Goal: Task Accomplishment & Management: Manage account settings

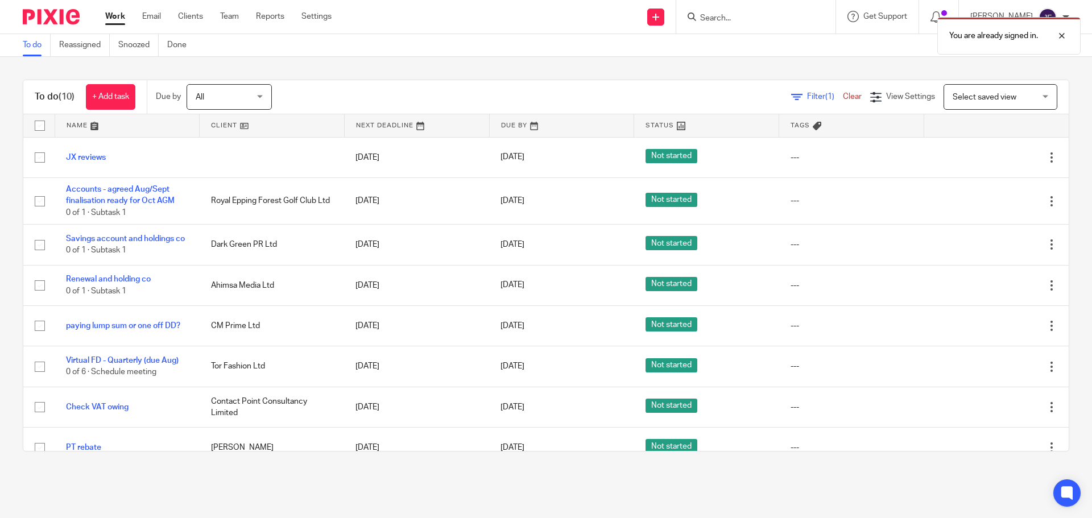
click at [730, 11] on div "You are already signed in." at bounding box center [813, 32] width 535 height 43
click at [1064, 32] on div at bounding box center [1053, 36] width 31 height 14
click at [791, 19] on input "Search" at bounding box center [750, 19] width 102 height 10
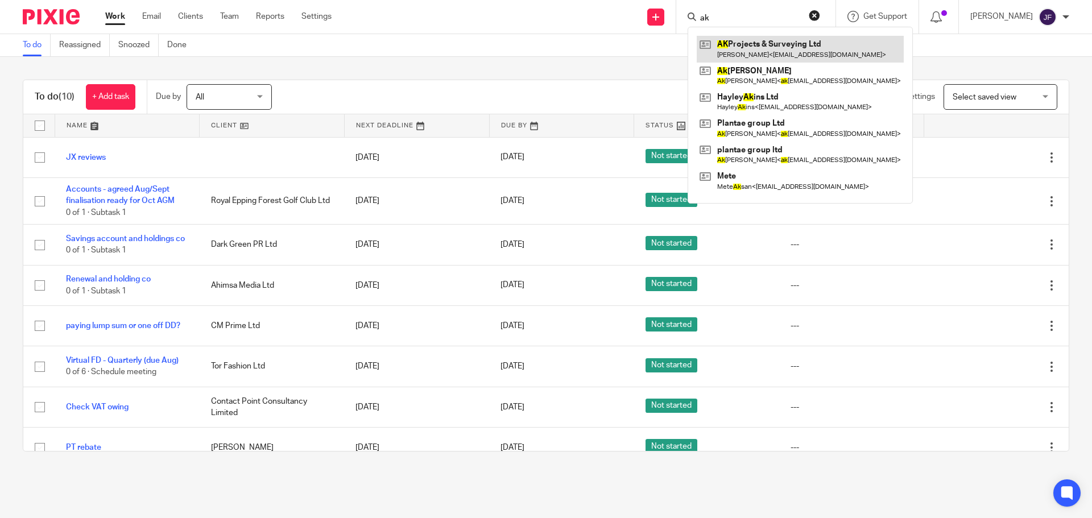
type input "ak"
click at [771, 40] on link at bounding box center [800, 49] width 207 height 26
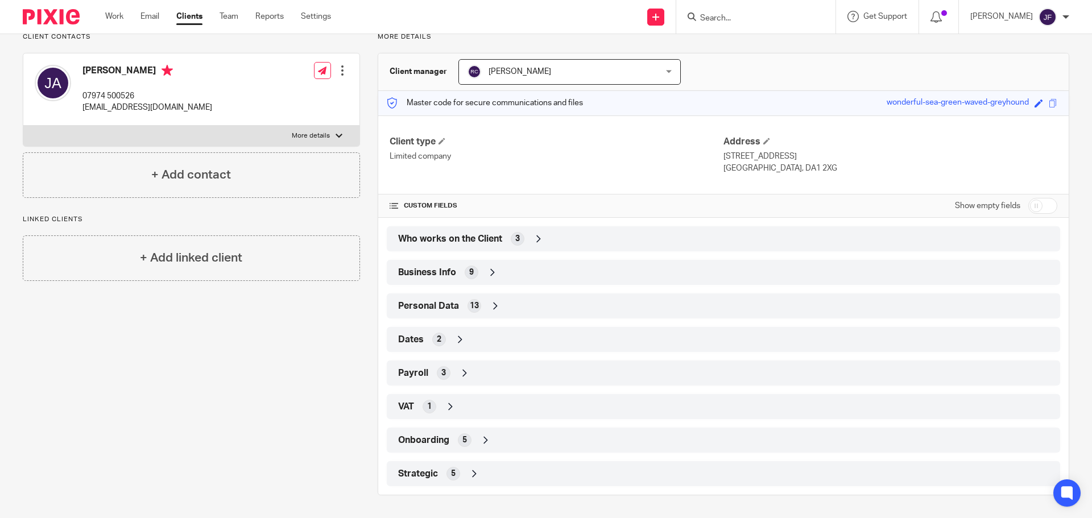
click at [429, 476] on span "Strategic" at bounding box center [418, 474] width 40 height 12
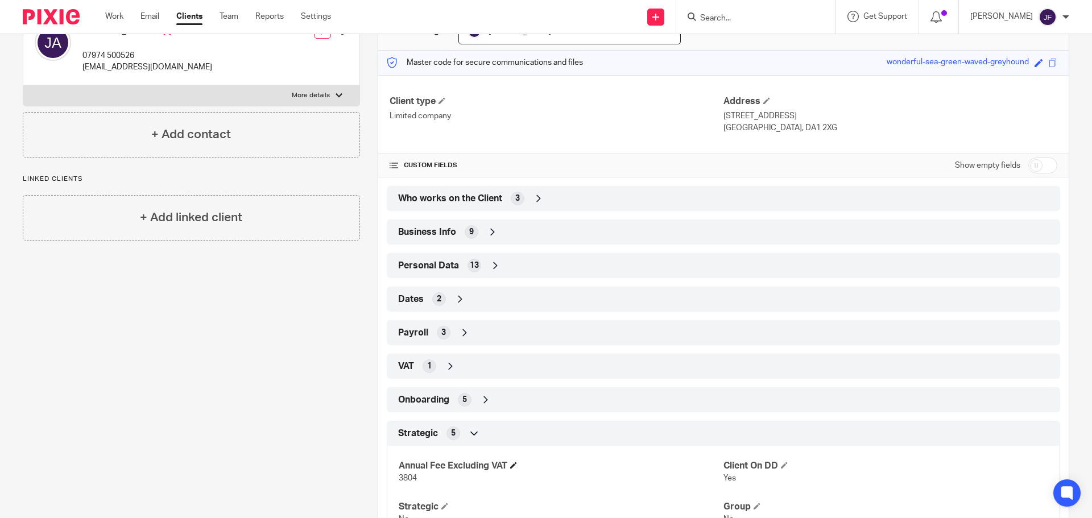
scroll to position [167, 0]
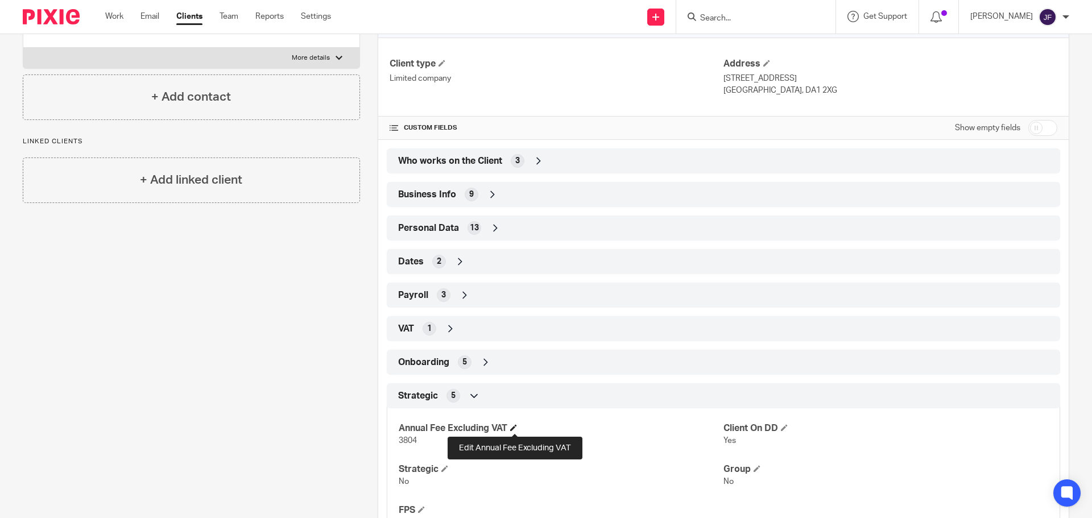
click at [513, 430] on span at bounding box center [513, 427] width 7 height 7
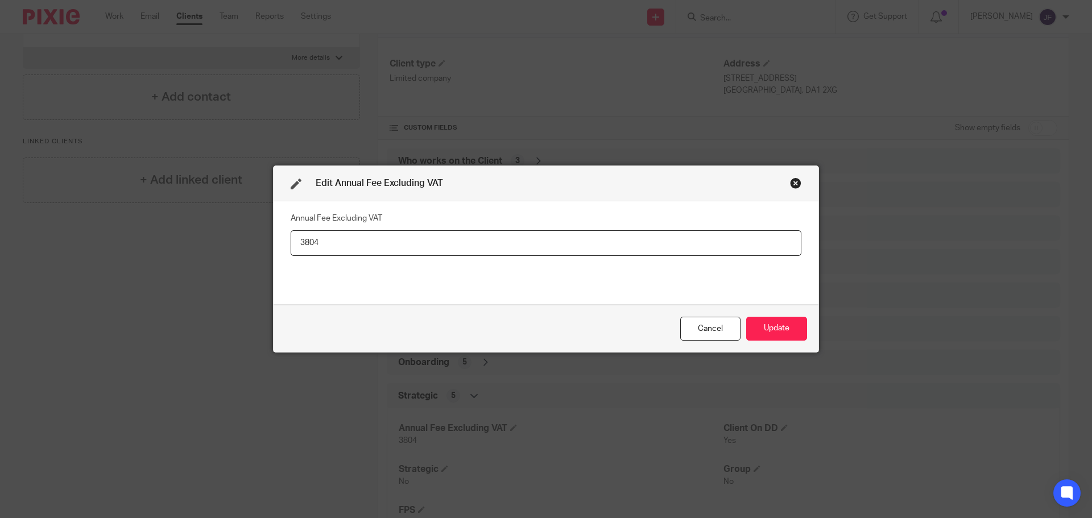
click at [440, 246] on input "3804" at bounding box center [546, 243] width 511 height 26
click at [440, 245] on input "3804" at bounding box center [546, 243] width 511 height 26
type input "3,900"
click at [802, 333] on button "Update" at bounding box center [776, 329] width 61 height 24
click at [784, 325] on button "Update" at bounding box center [776, 329] width 61 height 24
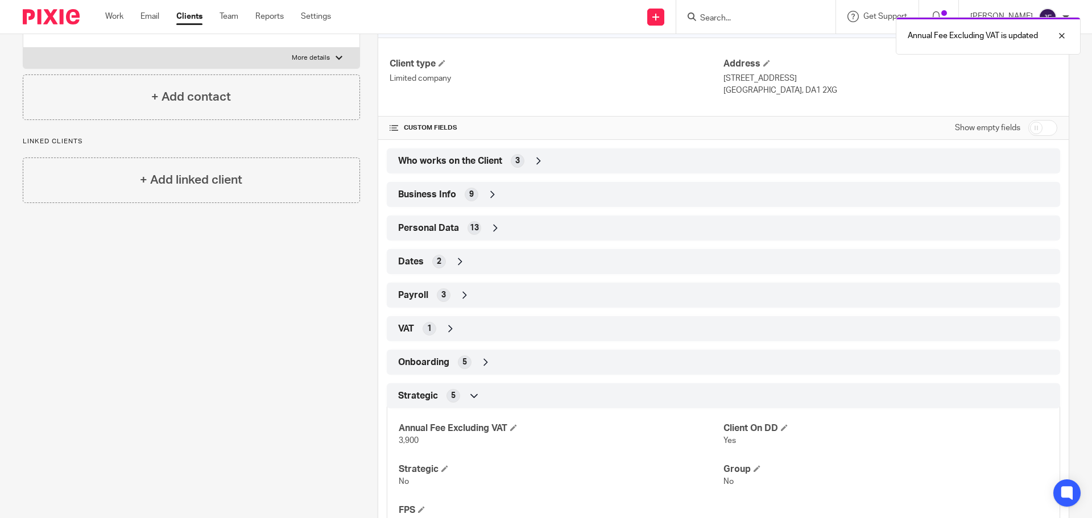
click at [42, 23] on img at bounding box center [51, 16] width 57 height 15
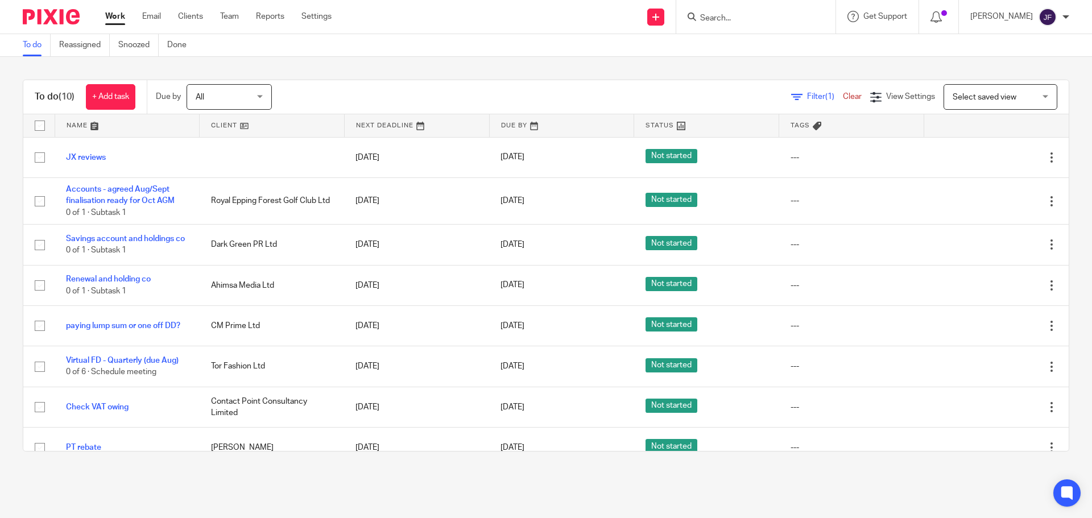
click at [726, 19] on input "Search" at bounding box center [750, 19] width 102 height 10
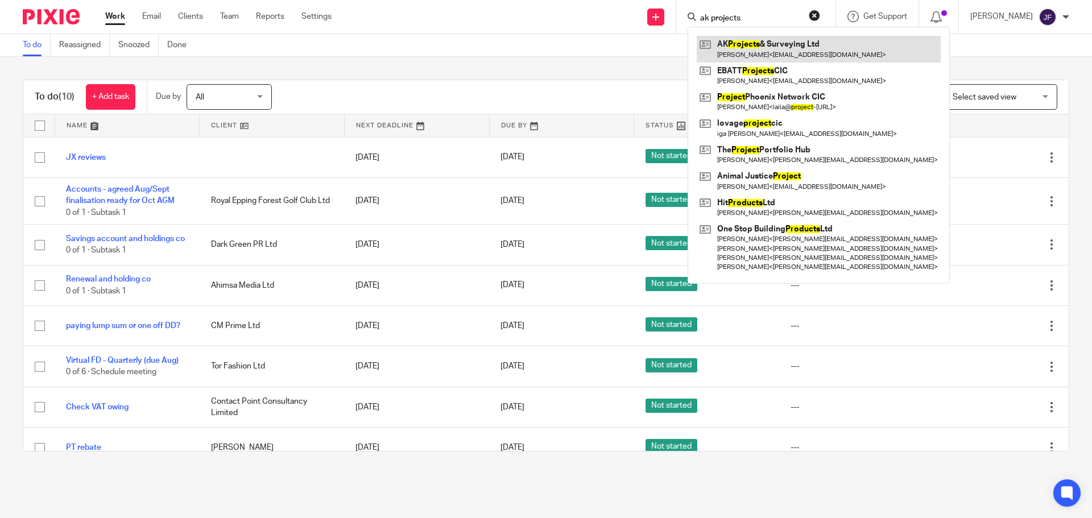
type input "ak projects"
click at [790, 46] on link at bounding box center [819, 49] width 244 height 26
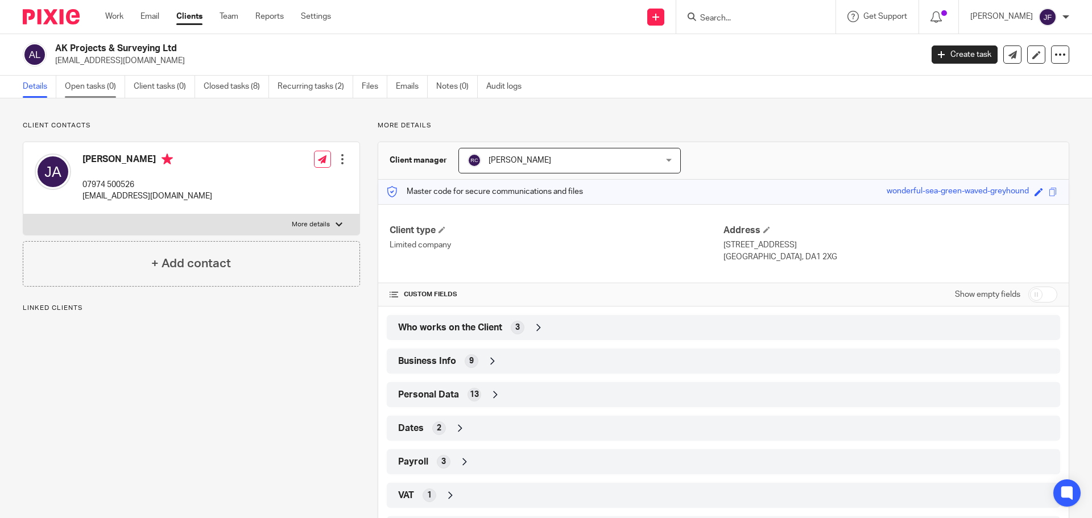
click at [98, 85] on link "Open tasks (0)" at bounding box center [95, 87] width 60 height 22
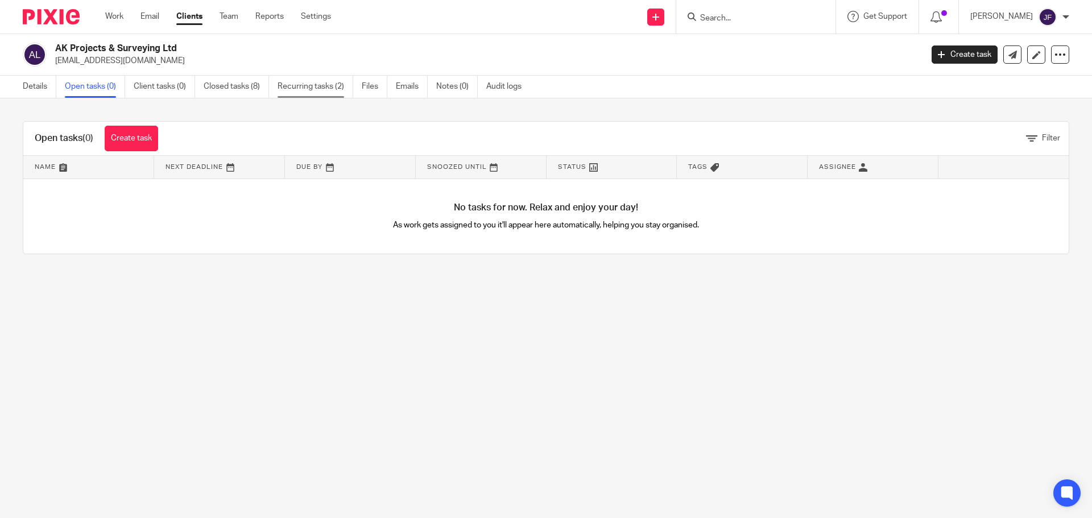
click at [317, 88] on link "Recurring tasks (2)" at bounding box center [316, 87] width 76 height 22
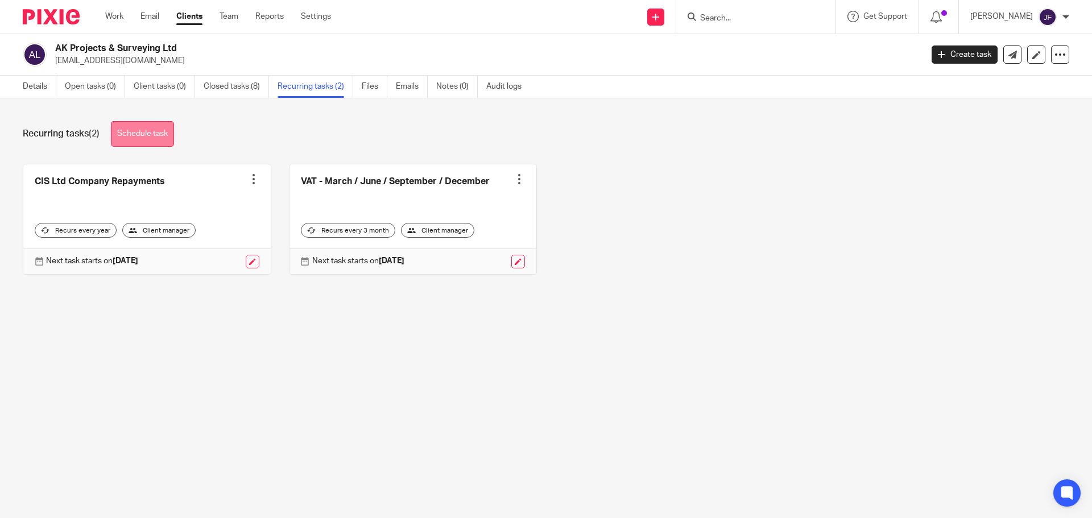
click at [143, 135] on link "Schedule task" at bounding box center [142, 134] width 63 height 26
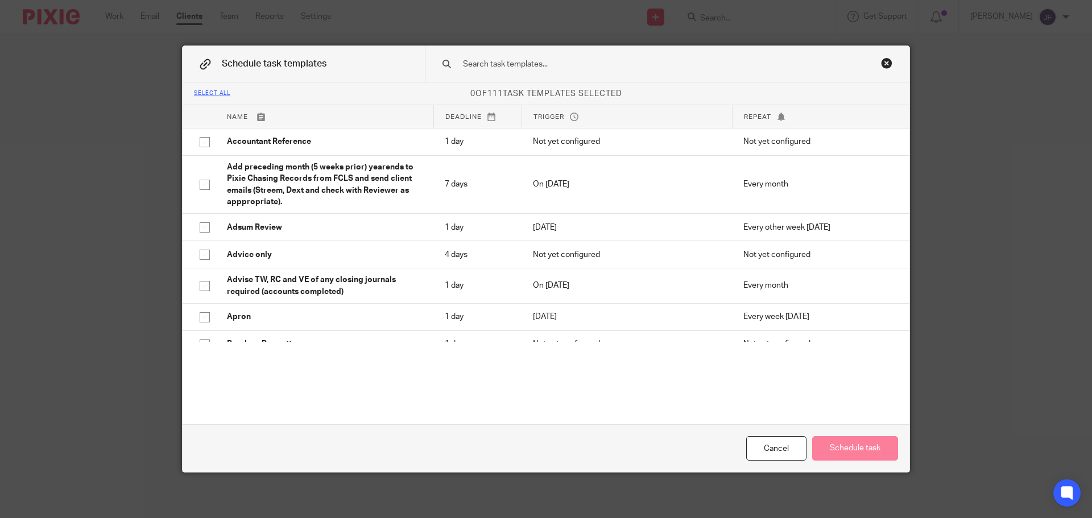
click at [505, 64] on input "text" at bounding box center [649, 64] width 375 height 13
click at [102, 177] on div "Schedule task templates Select all 0 of 111 task templates selected Name Deadli…" at bounding box center [546, 259] width 1092 height 518
click at [881, 64] on div "Close this dialog window" at bounding box center [886, 62] width 11 height 11
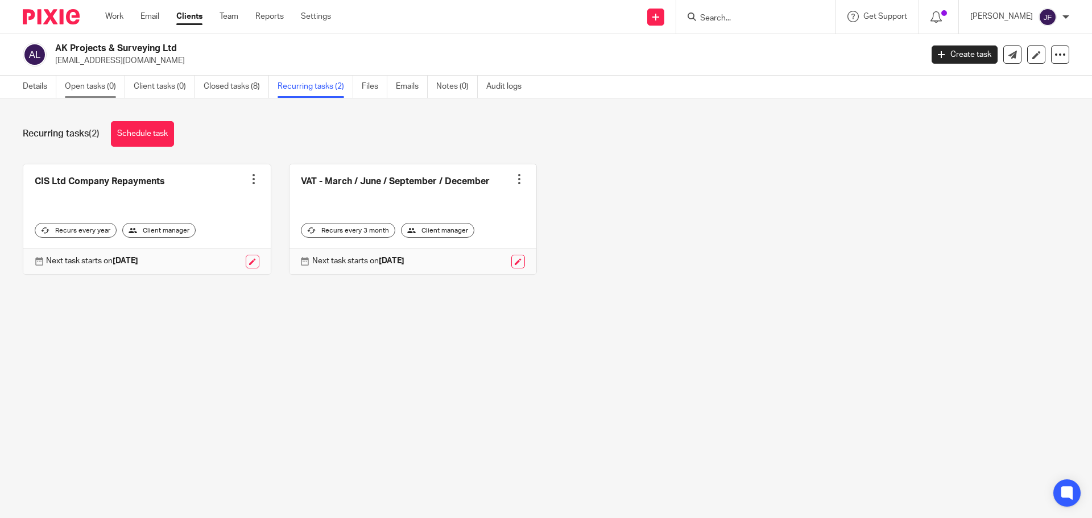
click at [67, 91] on link "Open tasks (0)" at bounding box center [95, 87] width 60 height 22
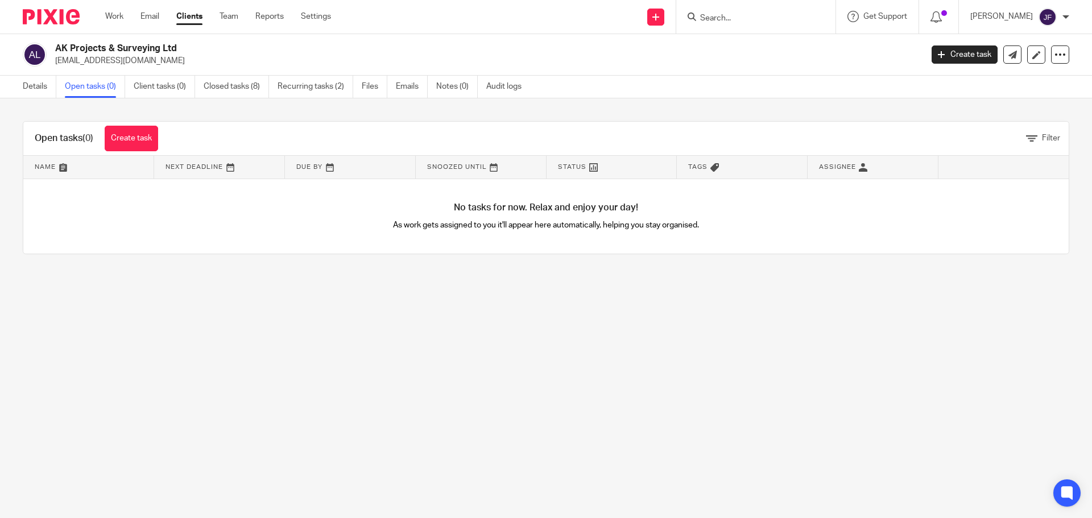
click at [131, 126] on link "Create task" at bounding box center [131, 139] width 53 height 26
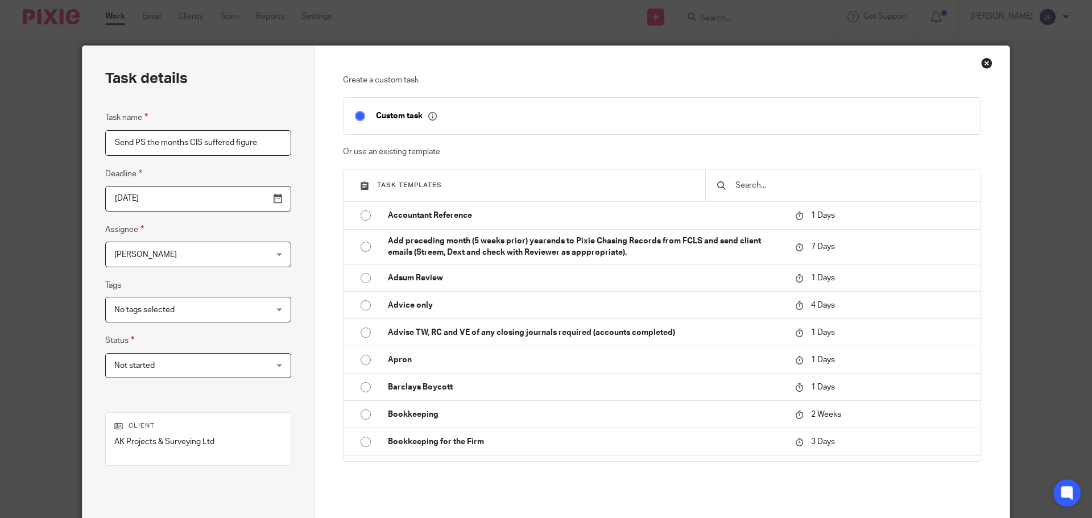
type input "Send PS the months CIS suffered figure"
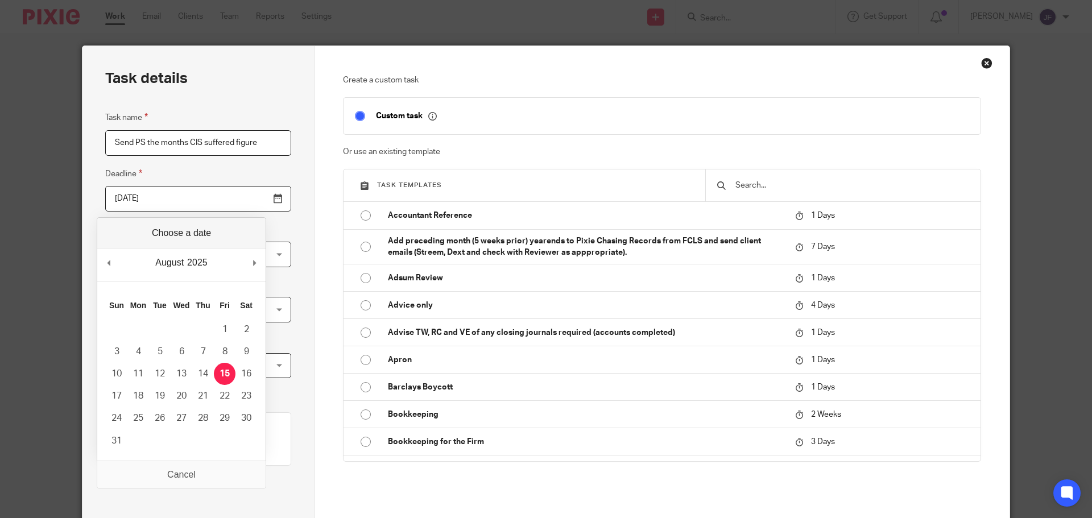
click at [238, 211] on input "[DATE]" at bounding box center [198, 199] width 186 height 26
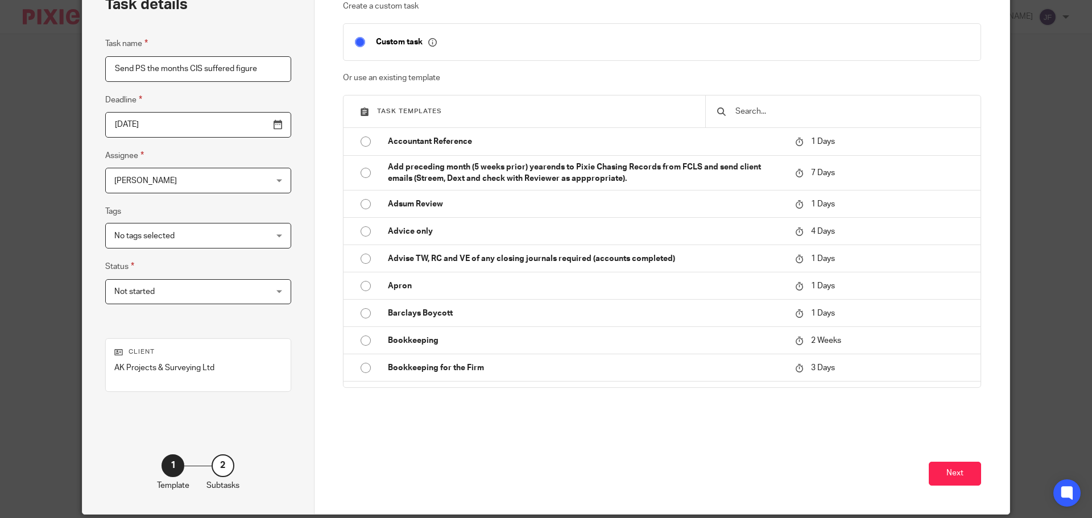
scroll to position [116, 0]
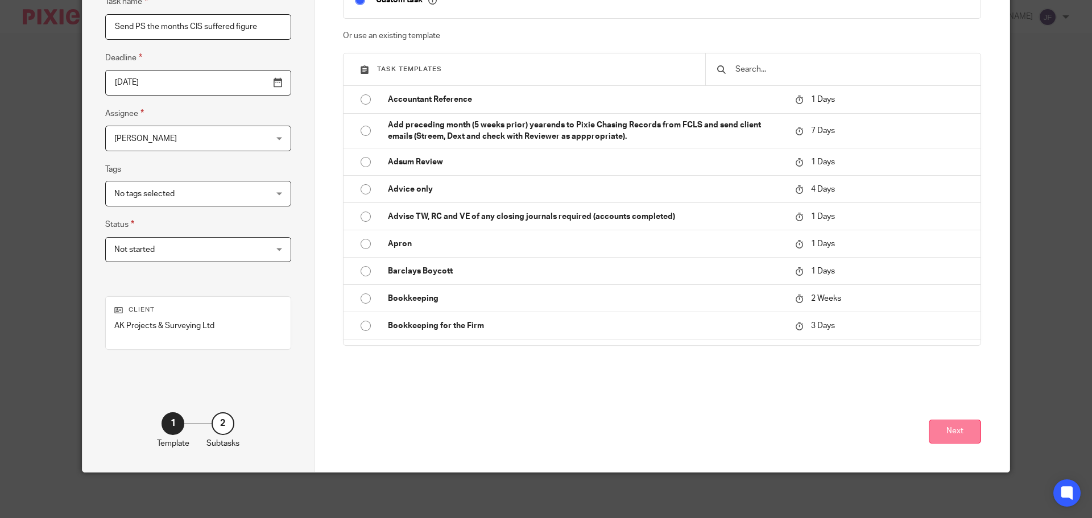
click at [930, 433] on button "Next" at bounding box center [955, 432] width 52 height 24
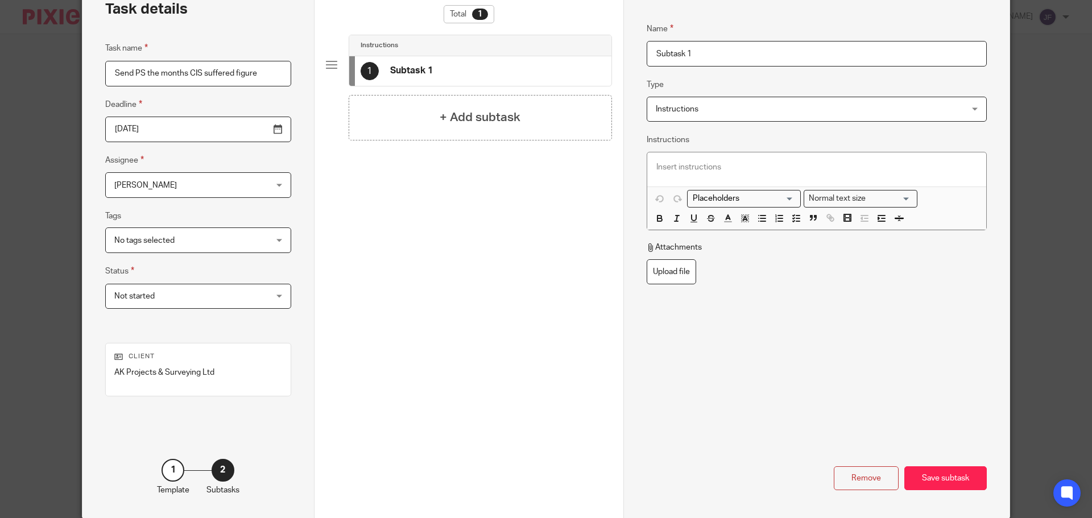
scroll to position [0, 0]
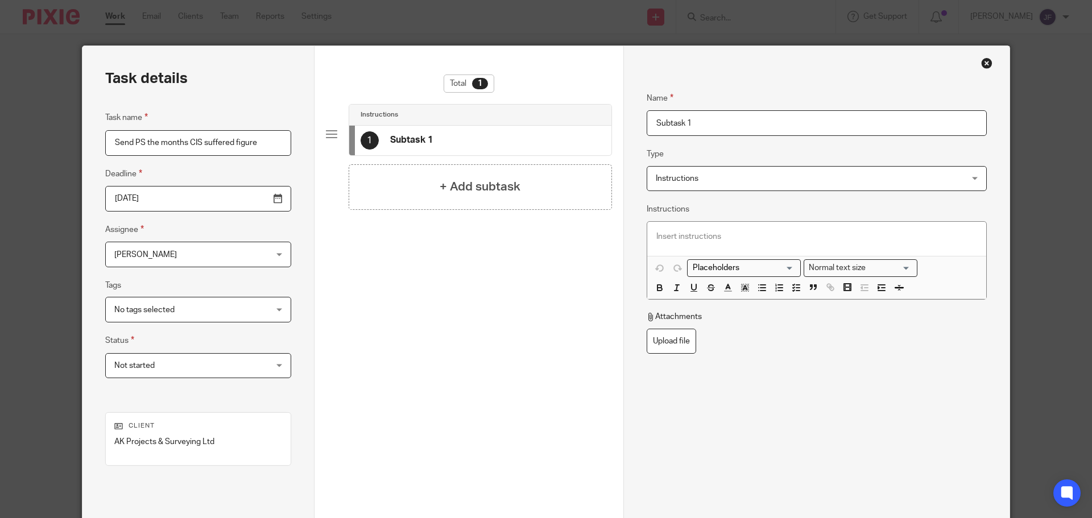
click at [703, 122] on input "Subtask 1" at bounding box center [817, 123] width 340 height 26
drag, startPoint x: 703, startPoint y: 122, endPoint x: 622, endPoint y: 118, distance: 81.4
click at [623, 118] on div "Name Subtask 1 Type Instructions Instructions Instructions Send automated email…" at bounding box center [816, 317] width 386 height 542
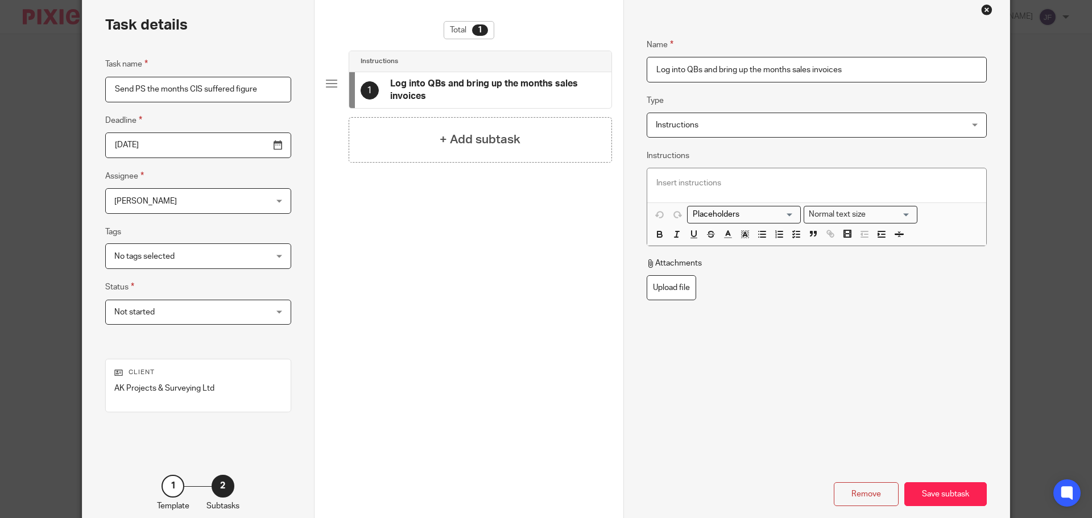
scroll to position [116, 0]
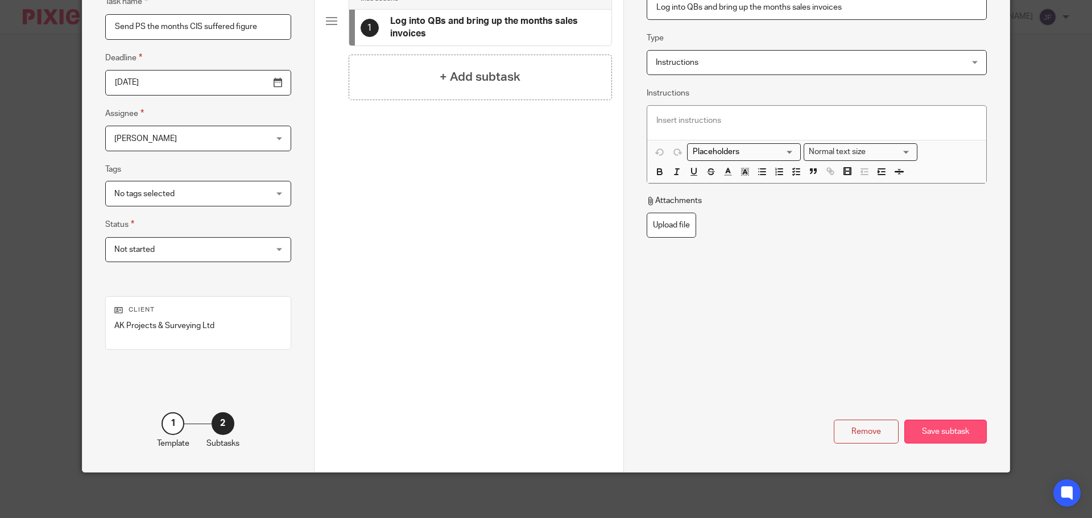
type input "Log into QBs and bring up the months sales invoices"
click at [922, 426] on div "Save subtask" at bounding box center [945, 432] width 82 height 24
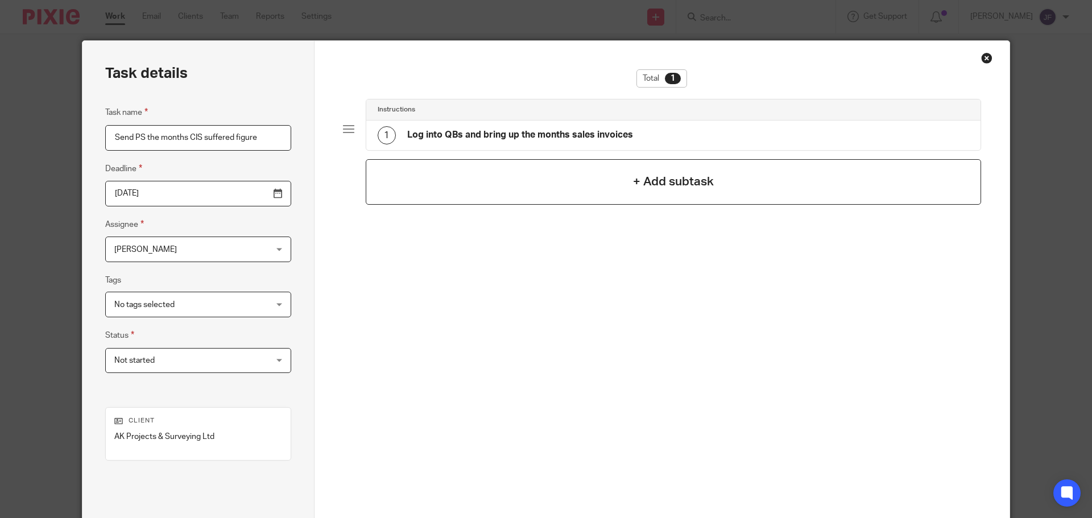
scroll to position [0, 0]
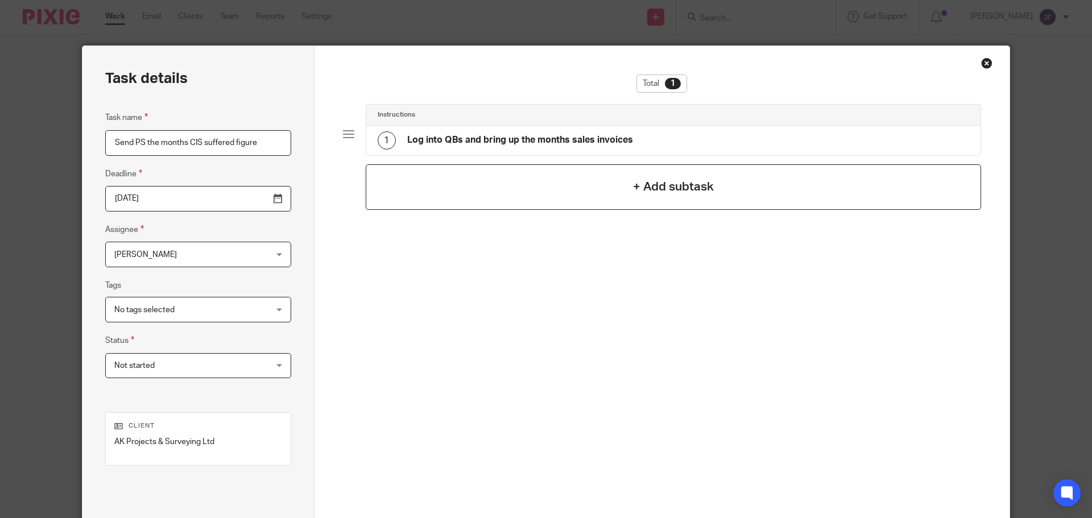
click at [700, 193] on h4 "+ Add subtask" at bounding box center [673, 187] width 81 height 18
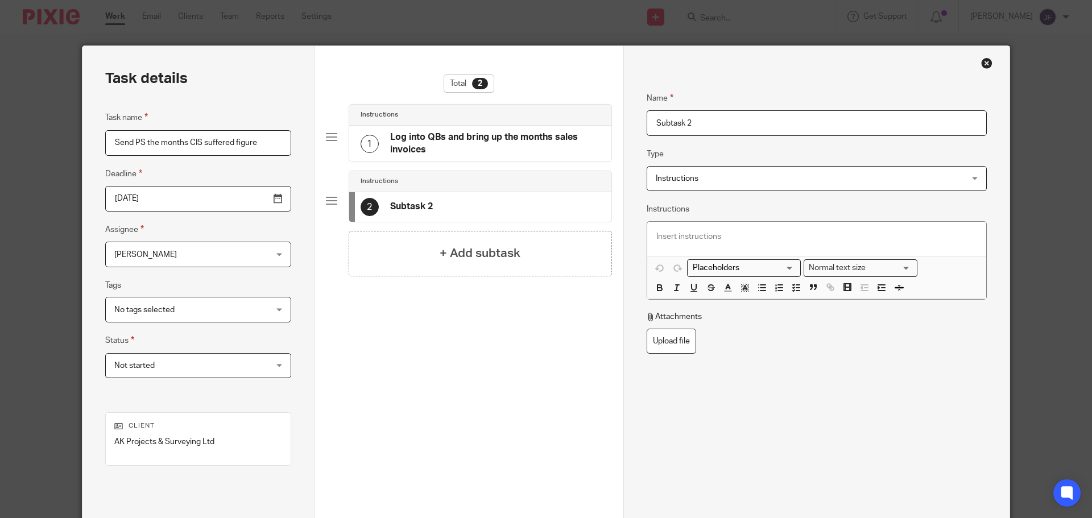
click at [744, 122] on input "Subtask 2" at bounding box center [817, 123] width 340 height 26
click at [694, 120] on input "Add up the CIS suffered figures" at bounding box center [817, 123] width 340 height 26
click at [737, 123] on input "Add up the 'CIS suffered figures" at bounding box center [817, 123] width 340 height 26
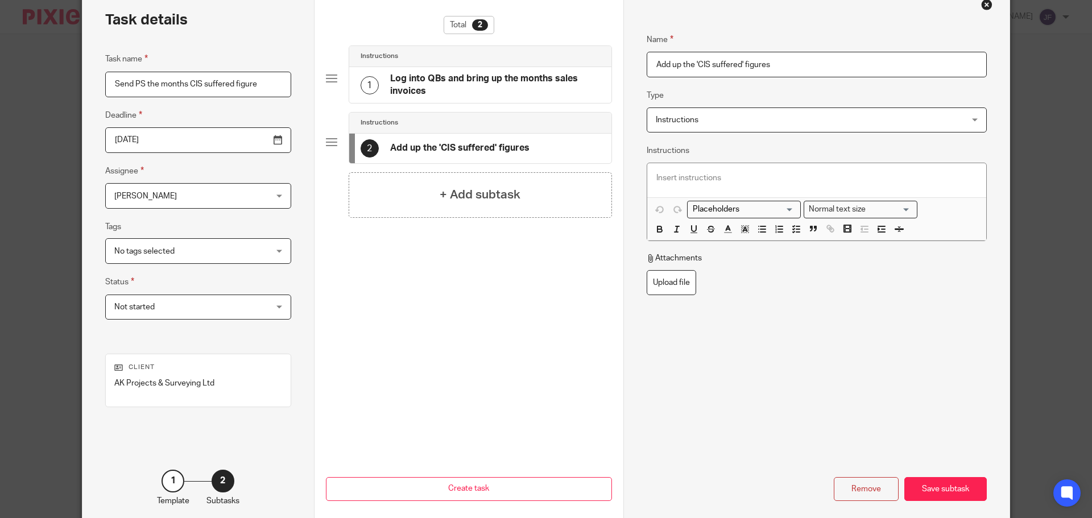
scroll to position [116, 0]
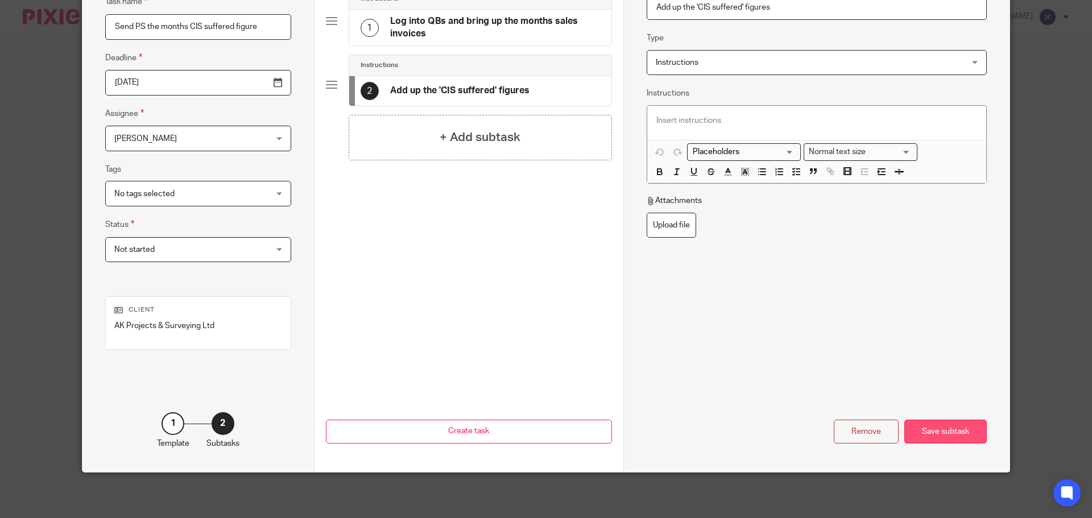
type input "Add up the 'CIS suffered' figures"
click at [935, 433] on div "Save subtask" at bounding box center [945, 432] width 82 height 24
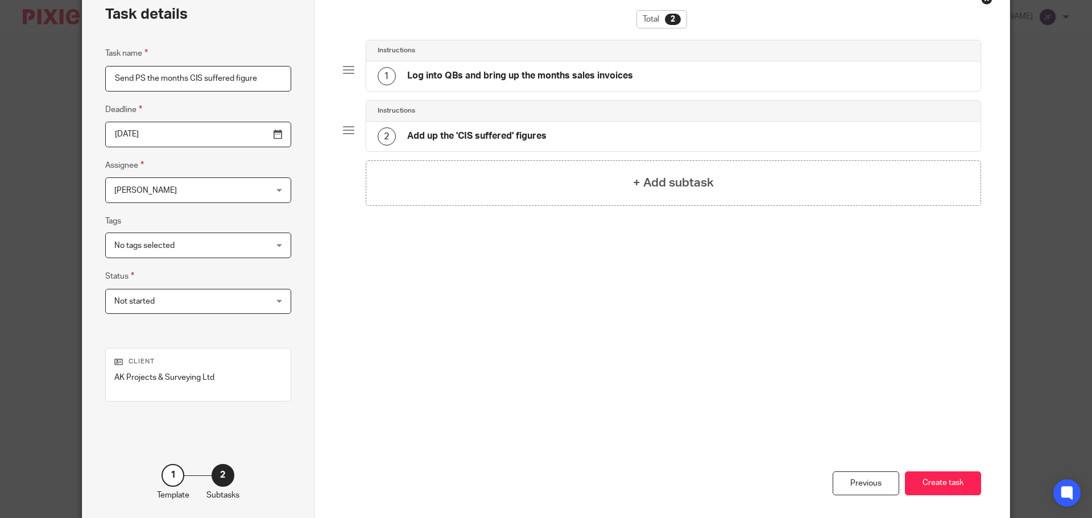
scroll to position [0, 0]
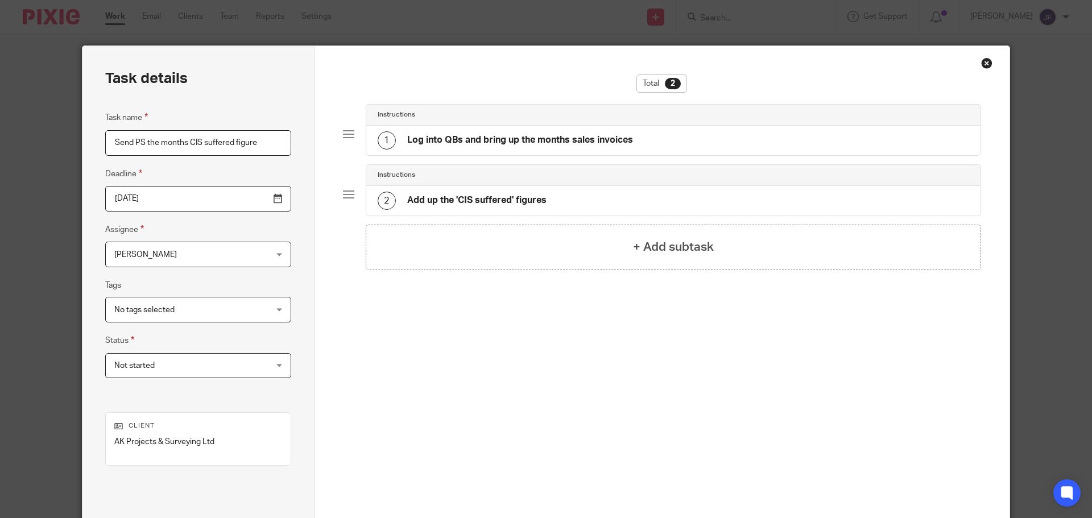
click at [701, 276] on div "Total 2 Instructions 1 Log into QBs and bring up the months sales invoices Inst…" at bounding box center [662, 246] width 639 height 342
click at [687, 249] on h4 "+ Add subtask" at bounding box center [673, 247] width 81 height 18
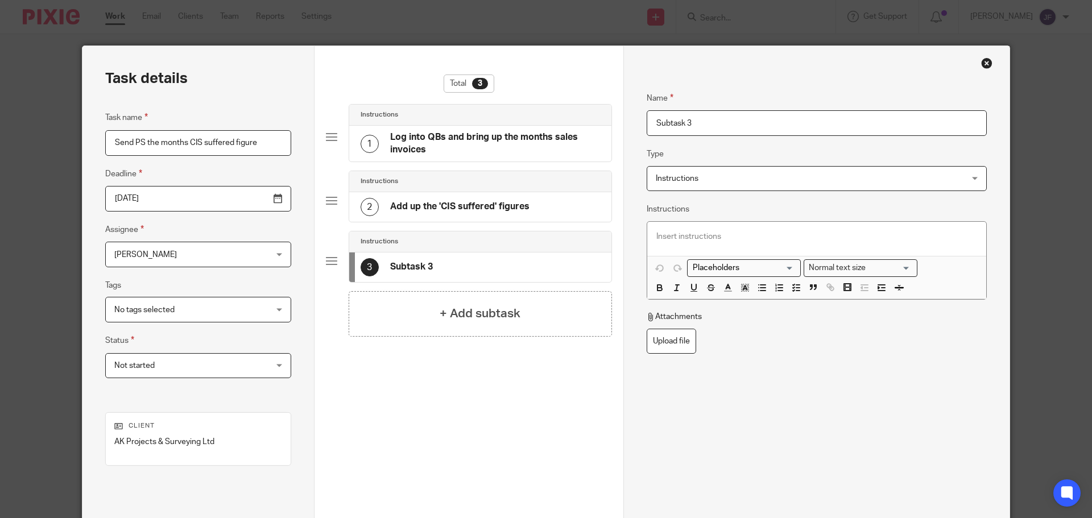
click at [716, 131] on input "Subtask 3" at bounding box center [817, 123] width 340 height 26
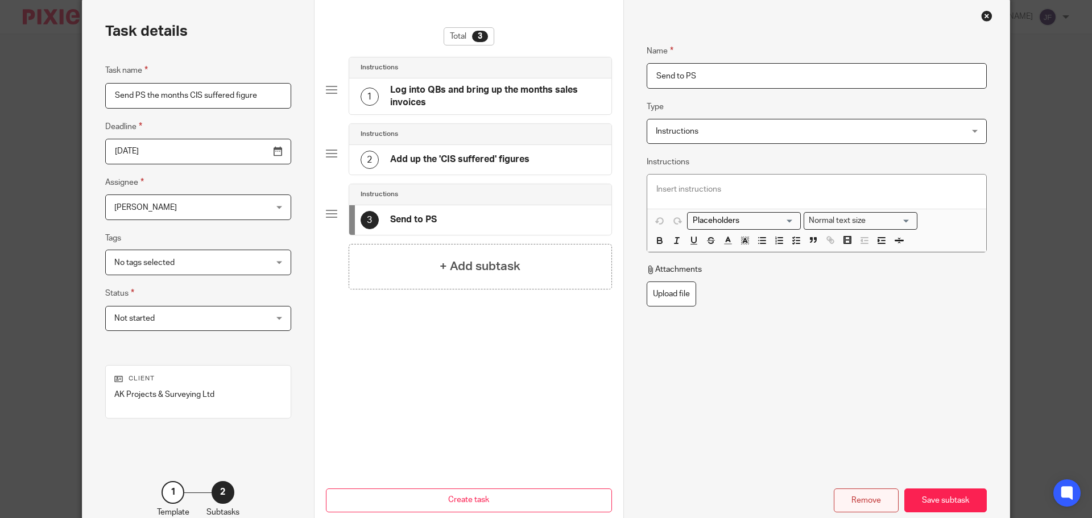
scroll to position [116, 0]
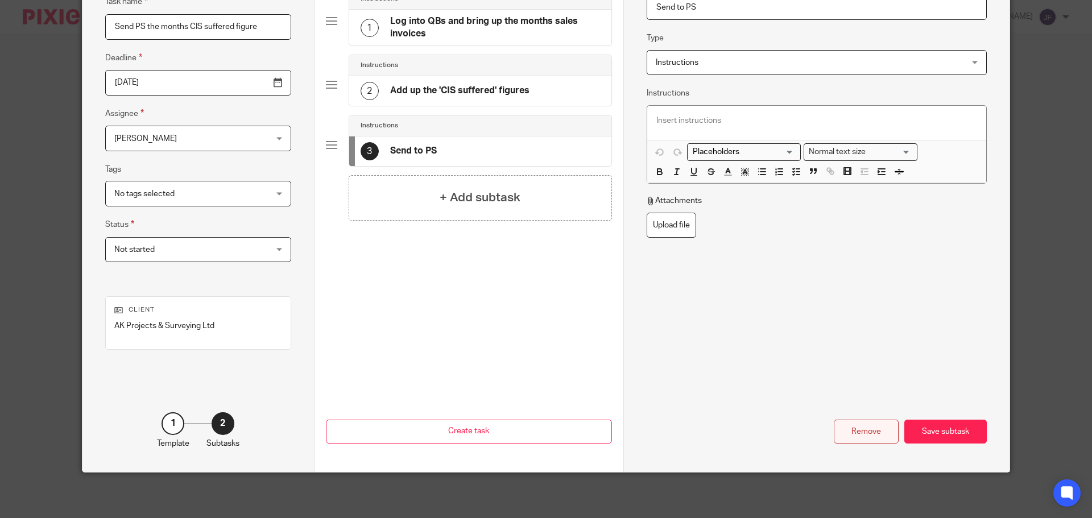
type input "Send to PS"
click at [961, 429] on div "Save subtask" at bounding box center [945, 432] width 82 height 24
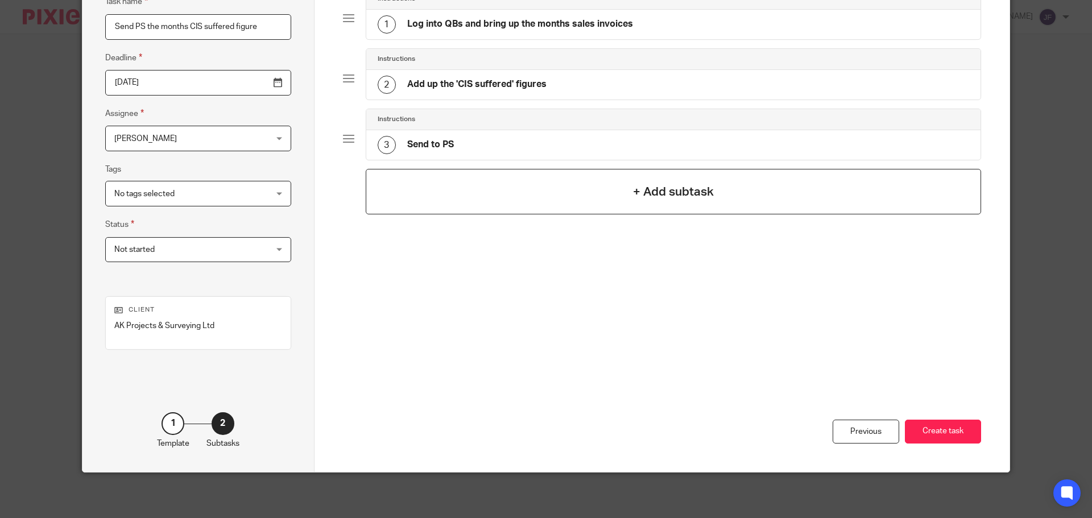
click at [473, 195] on div "+ Add subtask" at bounding box center [674, 192] width 616 height 46
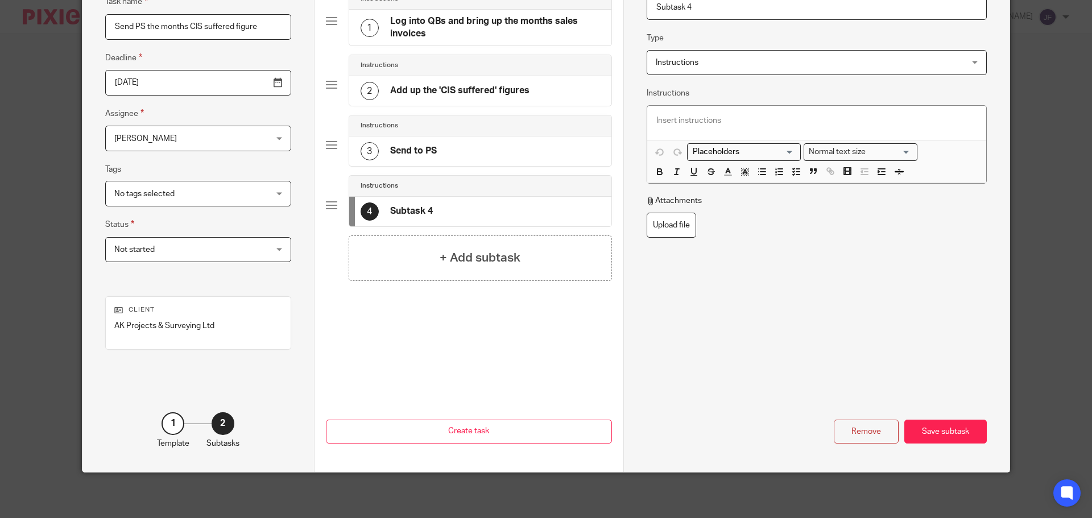
scroll to position [0, 0]
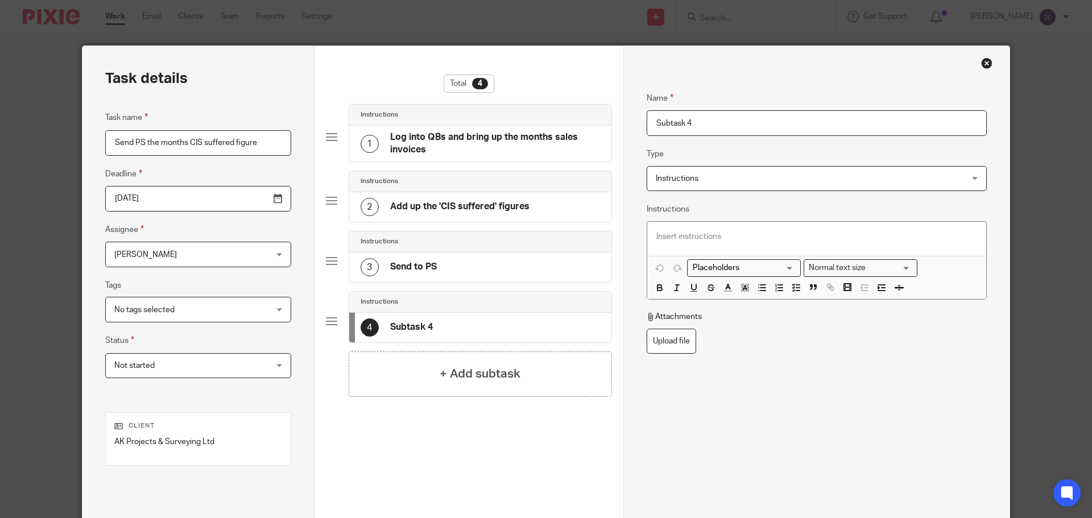
drag, startPoint x: 674, startPoint y: 119, endPoint x: 629, endPoint y: 115, distance: 45.1
click at [623, 117] on div "Name Log into QBs and bring up the months sales invoices Type Instructions Inst…" at bounding box center [816, 317] width 386 height 542
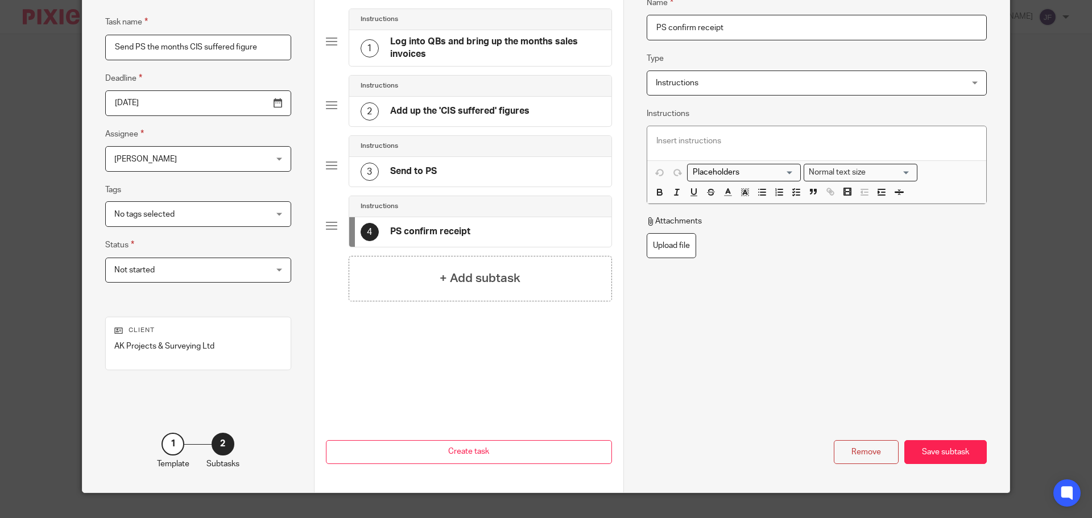
scroll to position [116, 0]
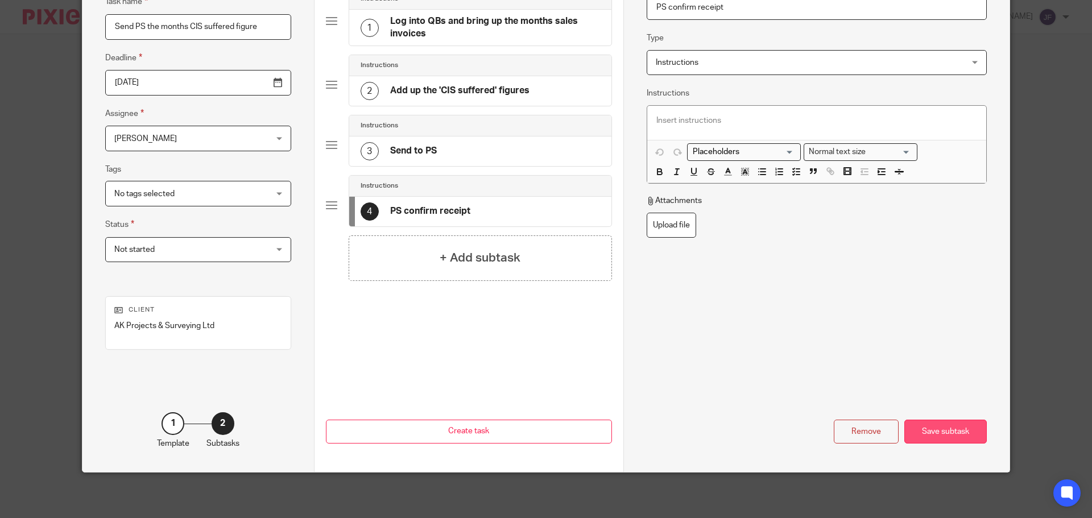
type input "PS confirm receipt"
click at [928, 439] on div "Save subtask" at bounding box center [945, 432] width 82 height 24
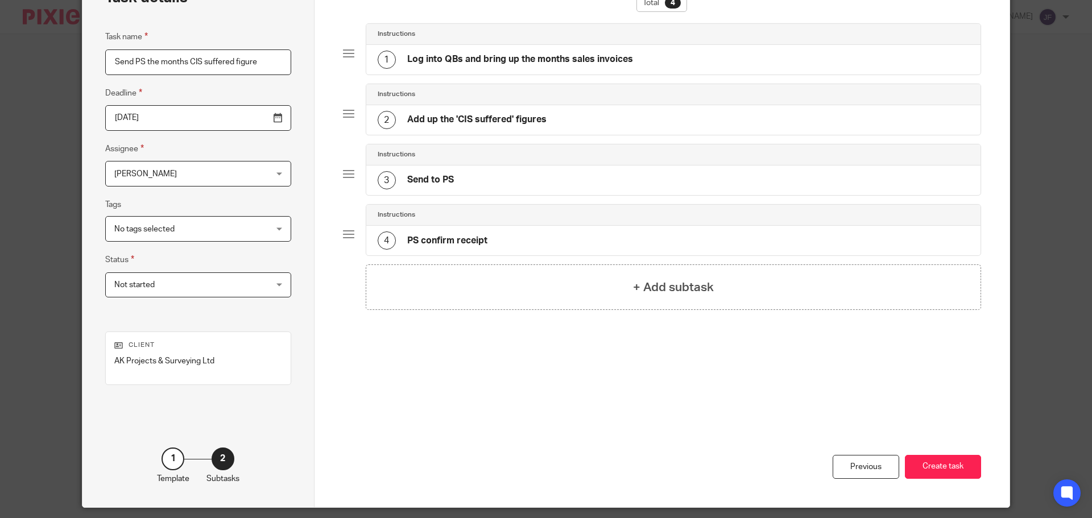
scroll to position [85, 0]
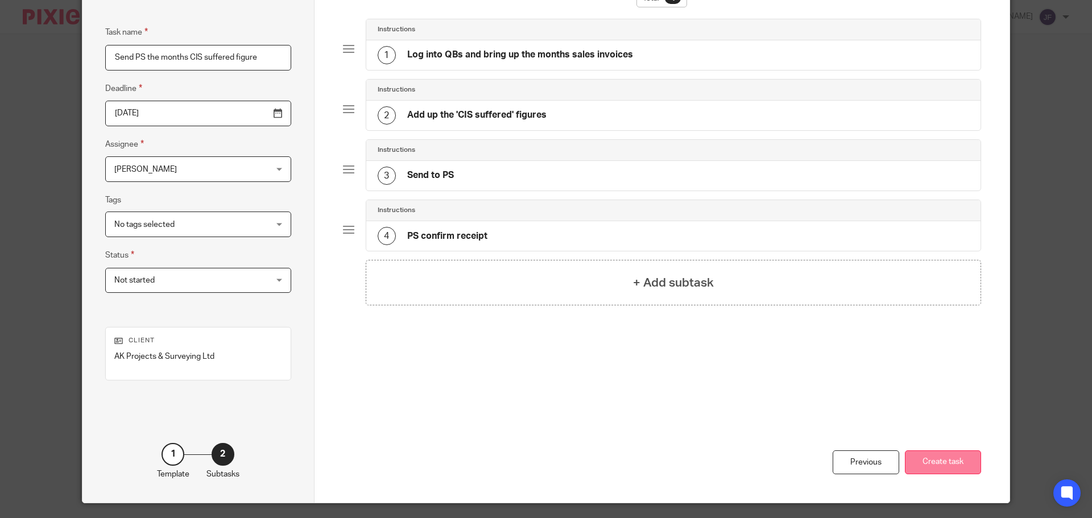
click at [959, 468] on button "Create task" at bounding box center [943, 463] width 76 height 24
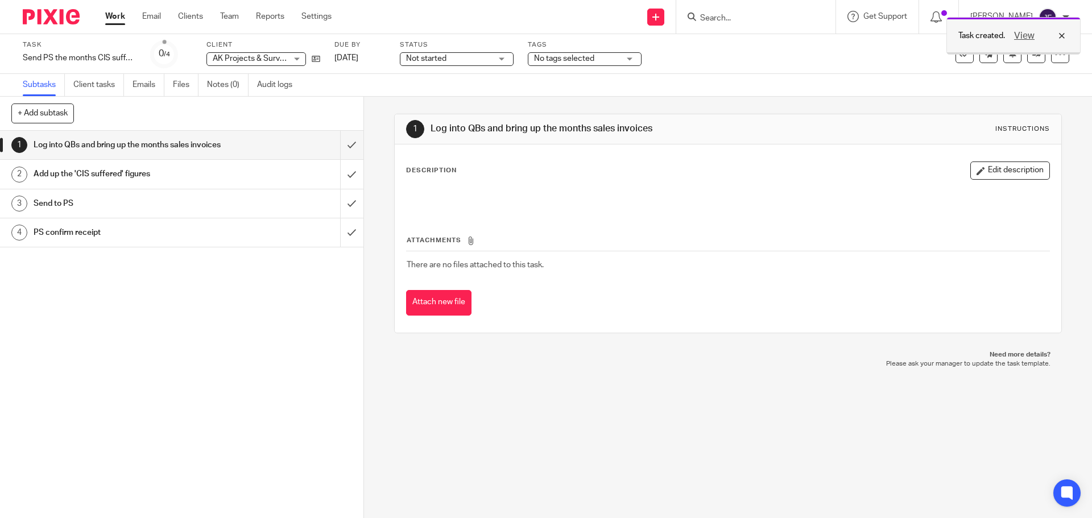
click at [1063, 38] on div "View" at bounding box center [1037, 36] width 64 height 14
click at [1055, 52] on icon at bounding box center [1060, 53] width 11 height 11
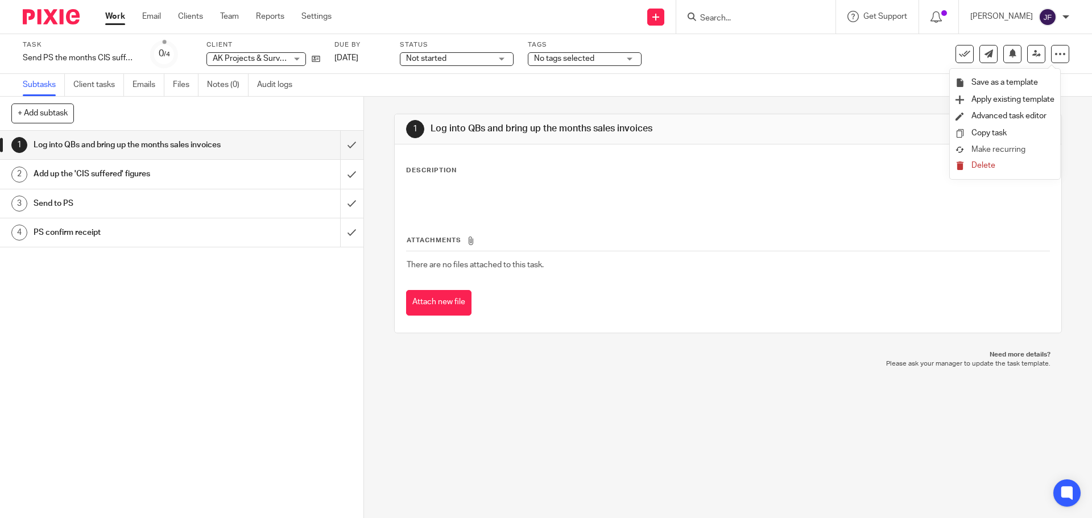
click at [994, 150] on span "Make recurring" at bounding box center [999, 150] width 54 height 8
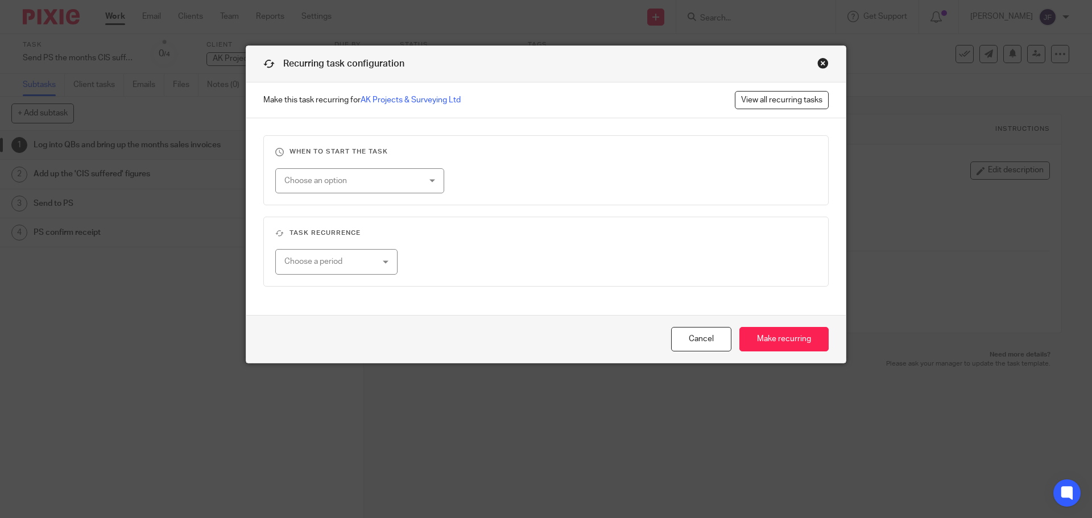
click at [435, 184] on div "Choose an option" at bounding box center [359, 181] width 169 height 26
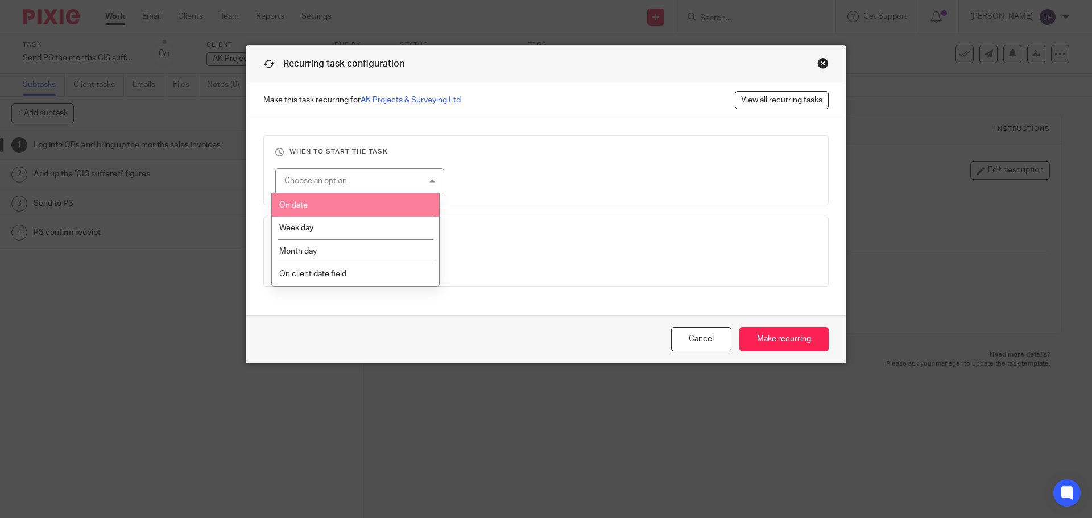
click at [371, 214] on li "On date" at bounding box center [356, 204] width 168 height 23
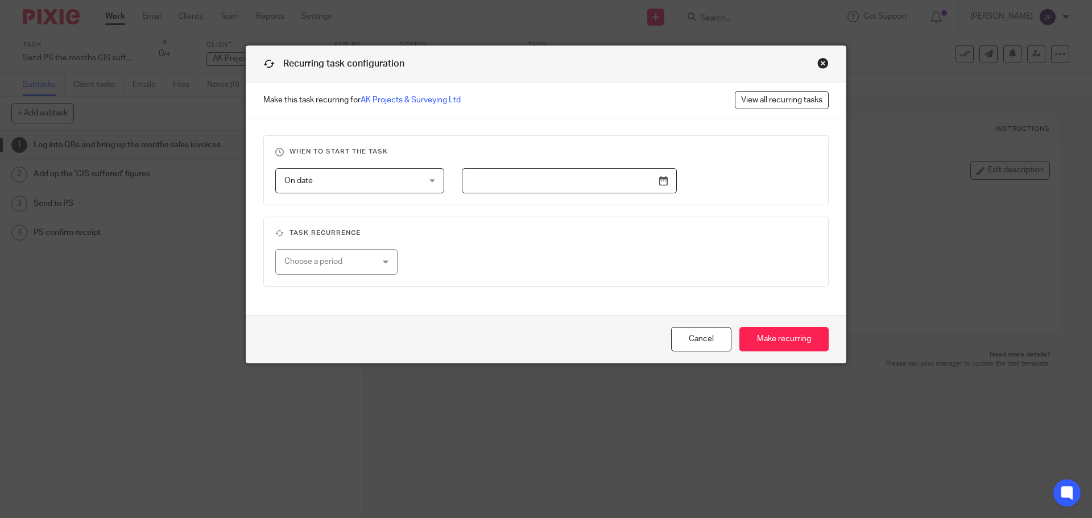
click at [410, 184] on div "On date On date" at bounding box center [359, 181] width 169 height 26
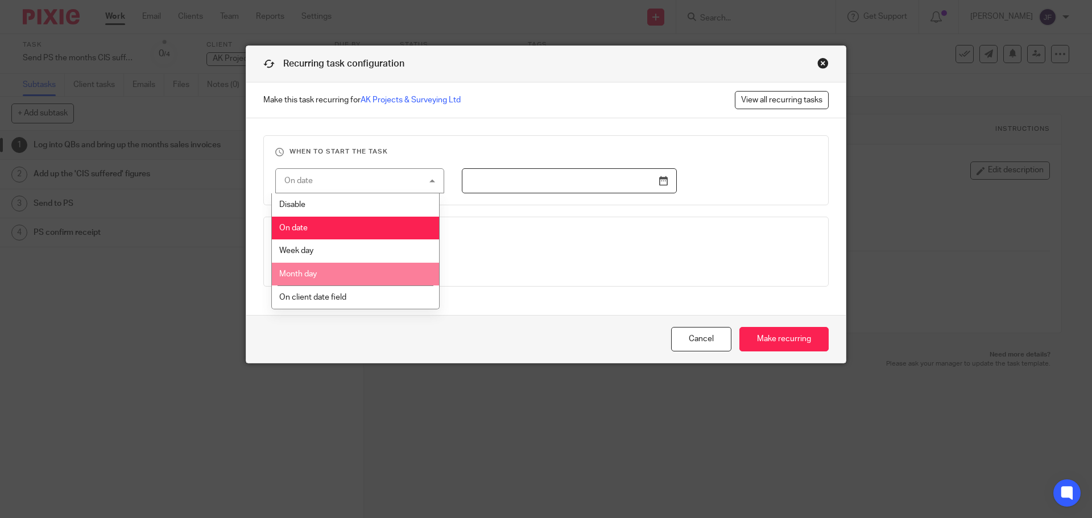
click at [349, 276] on li "Month day" at bounding box center [356, 274] width 168 height 23
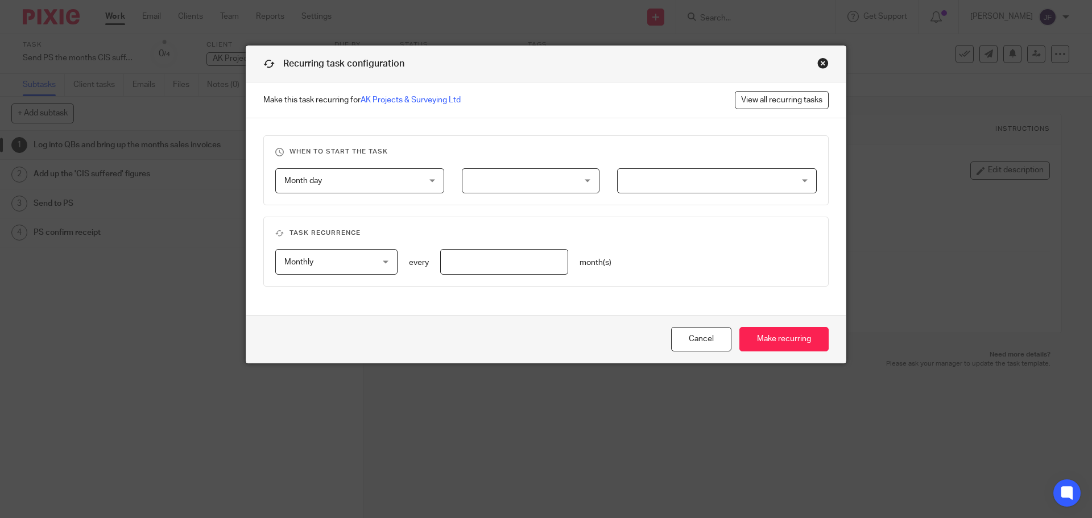
click at [567, 181] on div at bounding box center [531, 181] width 138 height 26
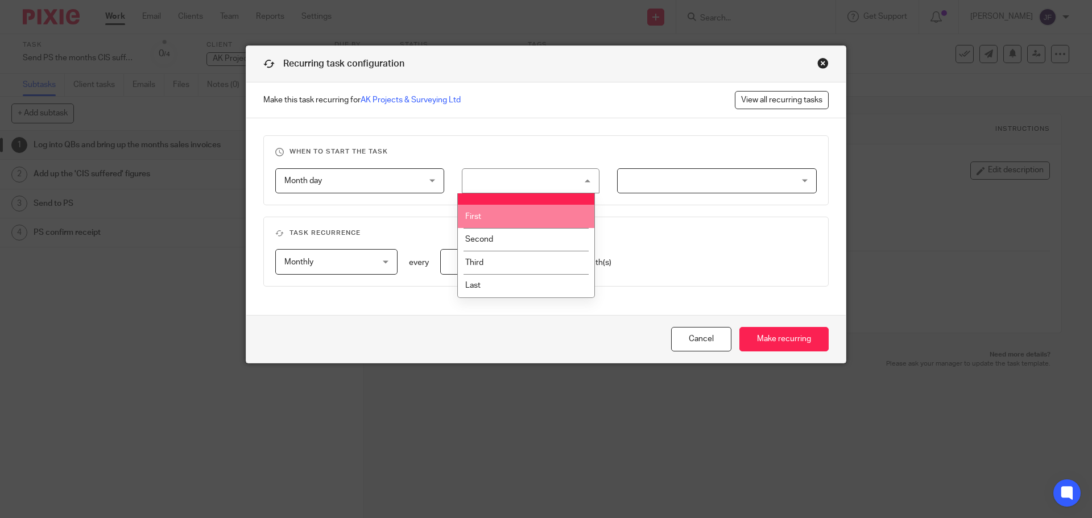
click at [519, 213] on li "First" at bounding box center [526, 216] width 137 height 23
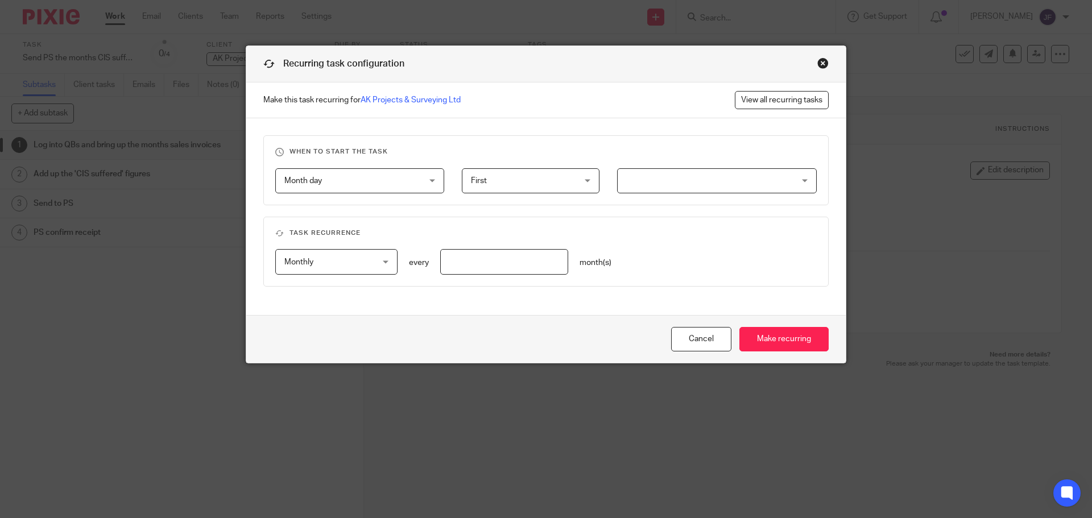
click at [737, 185] on div at bounding box center [717, 181] width 200 height 26
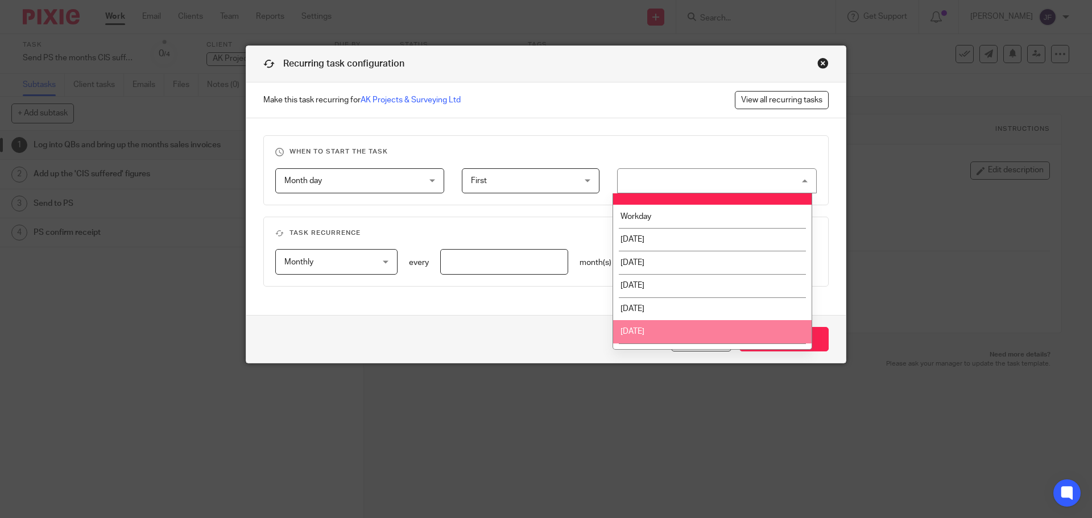
click at [711, 327] on li "Friday" at bounding box center [712, 331] width 199 height 23
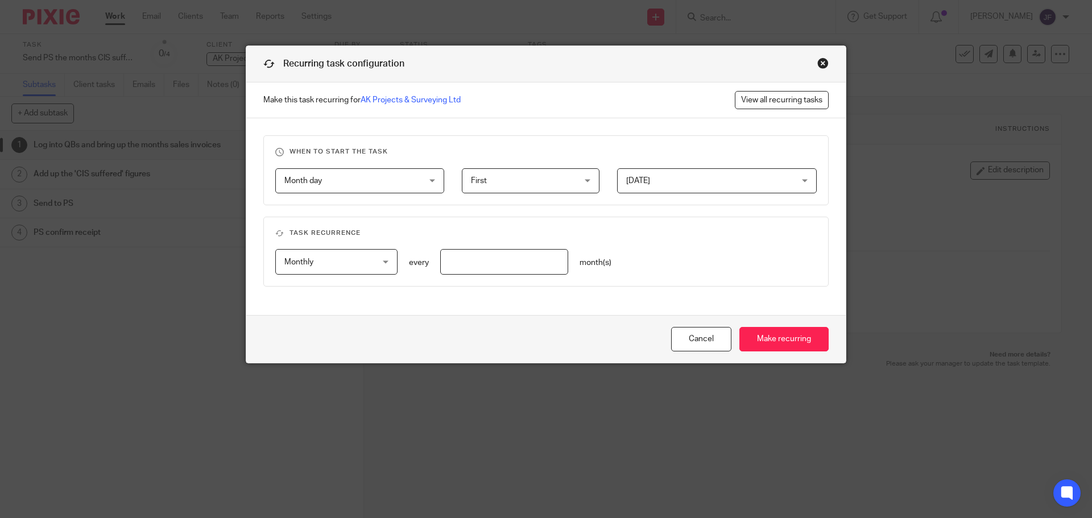
click at [482, 263] on input "number" at bounding box center [504, 262] width 129 height 26
type input "1"
click at [778, 344] on input "Make recurring" at bounding box center [784, 339] width 89 height 24
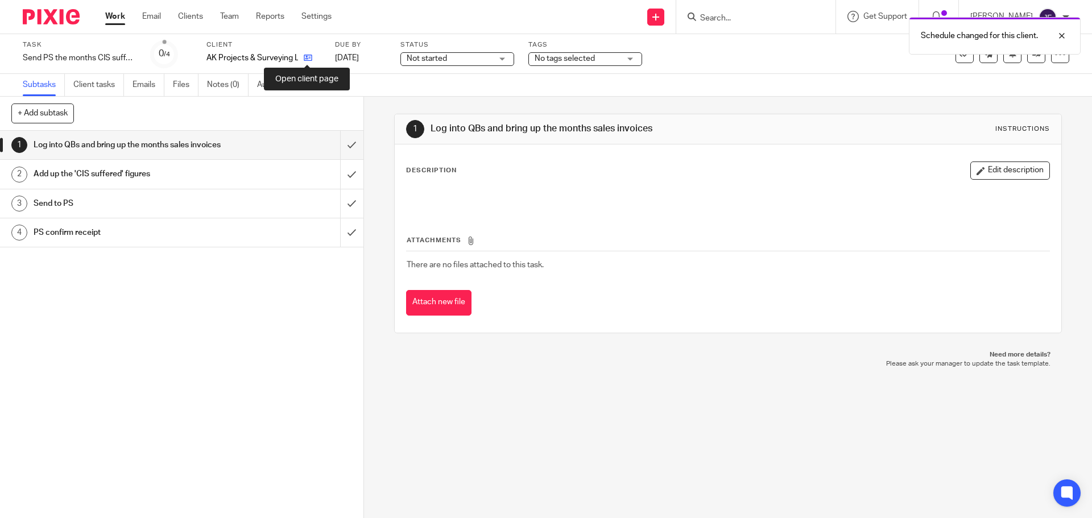
click at [310, 56] on icon at bounding box center [308, 57] width 9 height 9
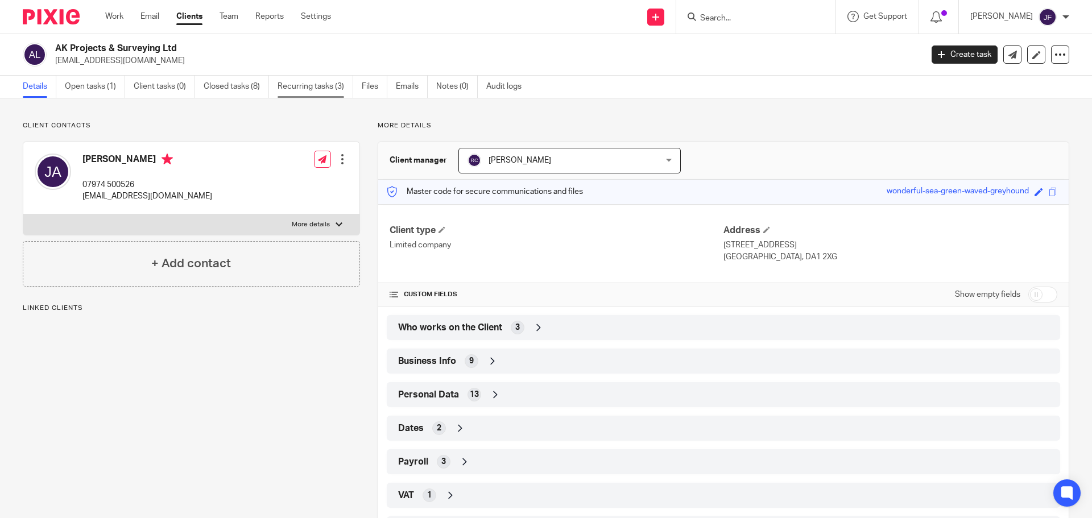
click at [311, 78] on link "Recurring tasks (3)" at bounding box center [316, 87] width 76 height 22
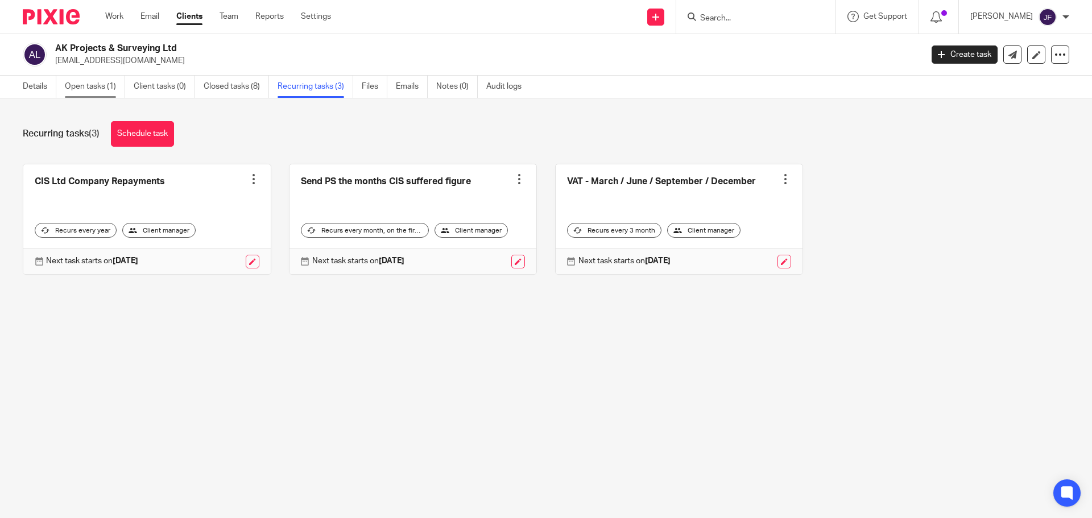
click at [106, 87] on link "Open tasks (1)" at bounding box center [95, 87] width 60 height 22
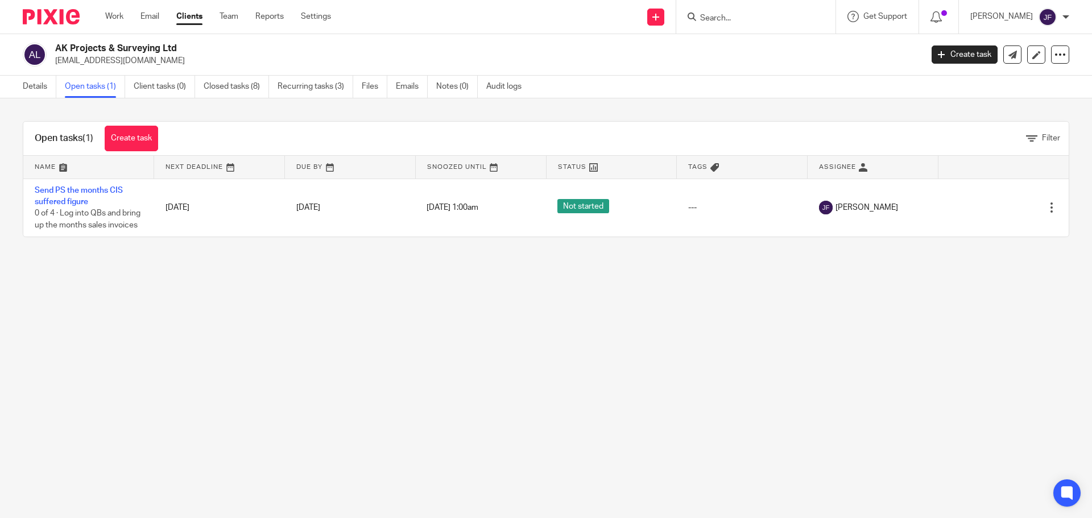
click at [728, 16] on input "Search" at bounding box center [750, 19] width 102 height 10
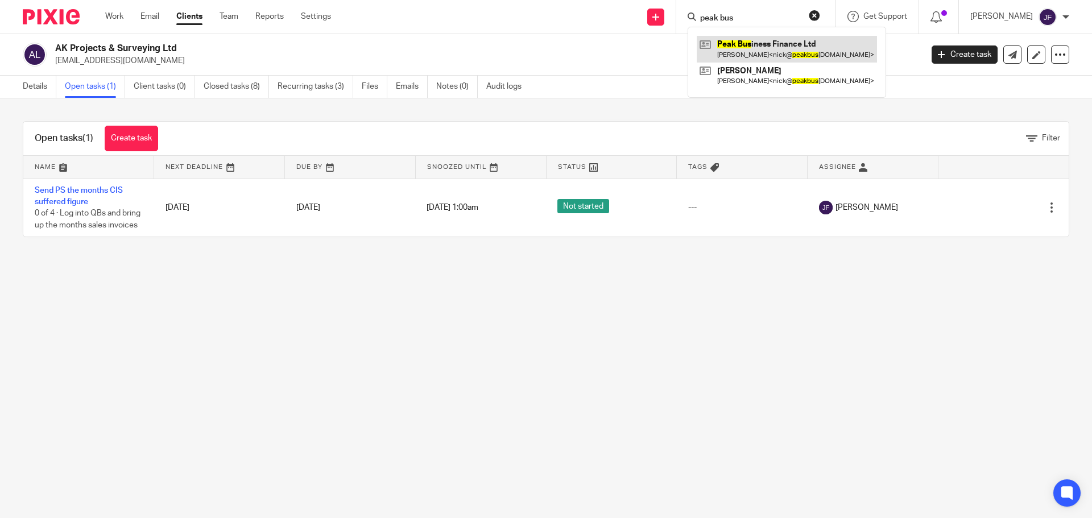
type input "peak bus"
click at [721, 52] on link at bounding box center [787, 49] width 180 height 26
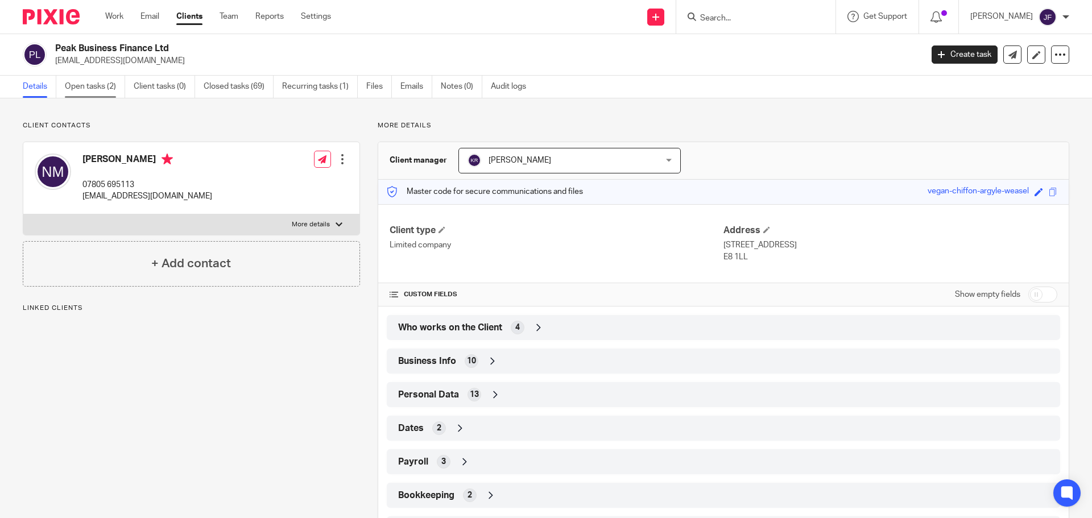
click at [86, 81] on link "Open tasks (2)" at bounding box center [95, 87] width 60 height 22
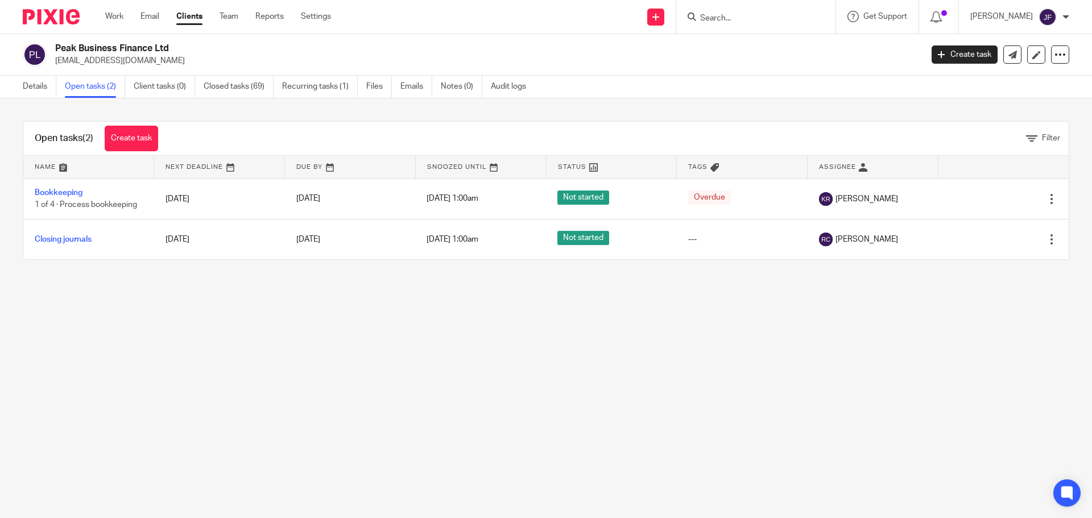
click at [51, 16] on img at bounding box center [51, 16] width 57 height 15
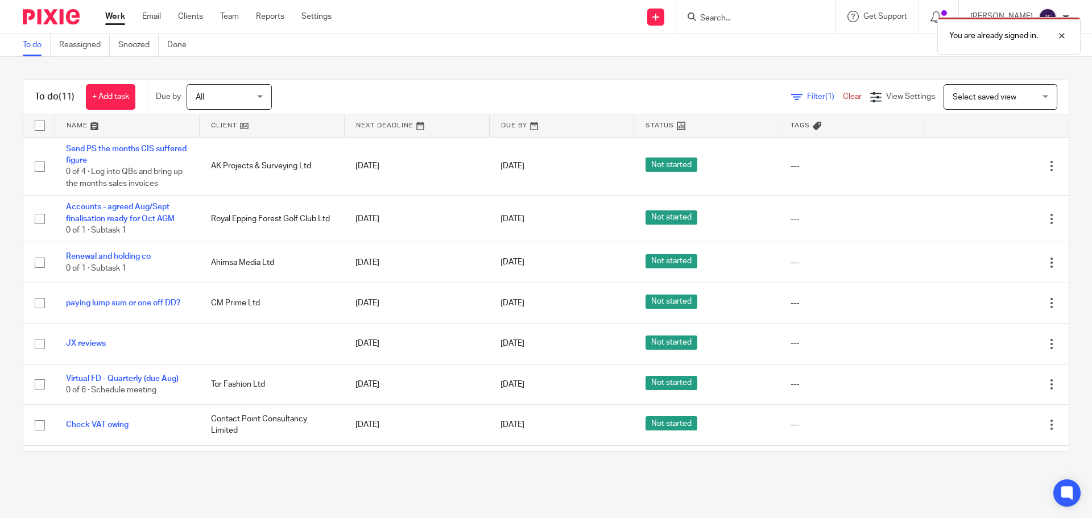
click at [777, 23] on div "You are already signed in." at bounding box center [813, 32] width 535 height 43
click at [770, 18] on div "You are already signed in." at bounding box center [813, 32] width 535 height 43
click at [737, 18] on div "You are already signed in." at bounding box center [813, 32] width 535 height 43
click at [1059, 36] on div at bounding box center [1053, 36] width 31 height 14
click at [745, 15] on input "Search" at bounding box center [750, 19] width 102 height 10
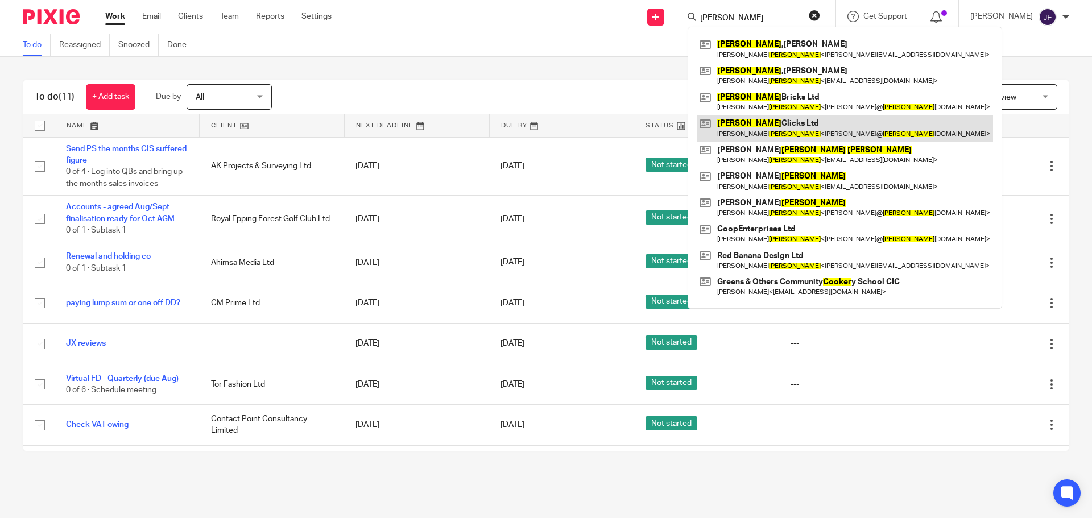
type input "cooper"
click at [796, 120] on link at bounding box center [845, 128] width 296 height 26
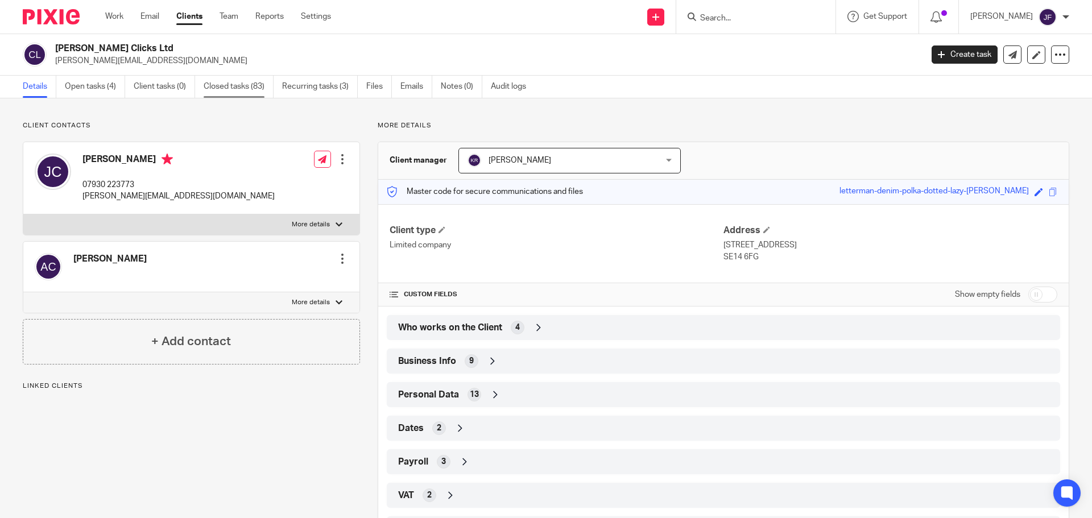
click at [262, 93] on link "Closed tasks (83)" at bounding box center [239, 87] width 70 height 22
